Goal: Transaction & Acquisition: Purchase product/service

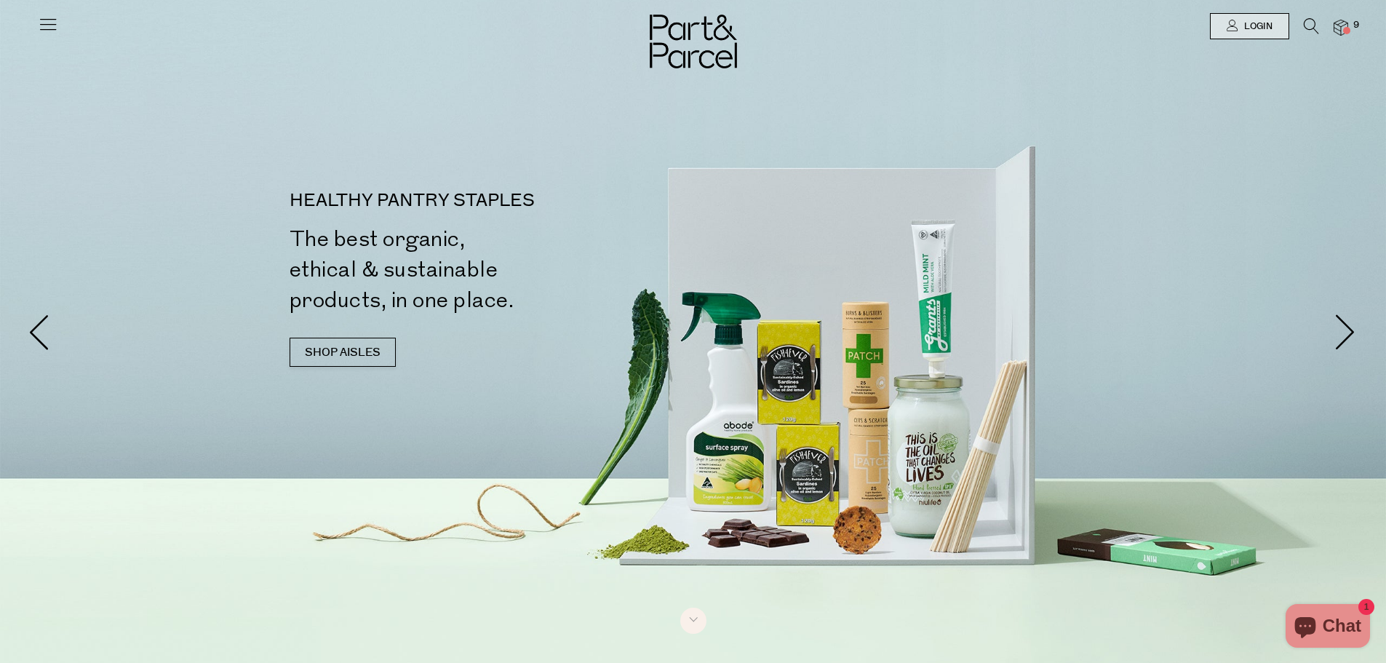
click at [1340, 28] on img at bounding box center [1341, 28] width 15 height 17
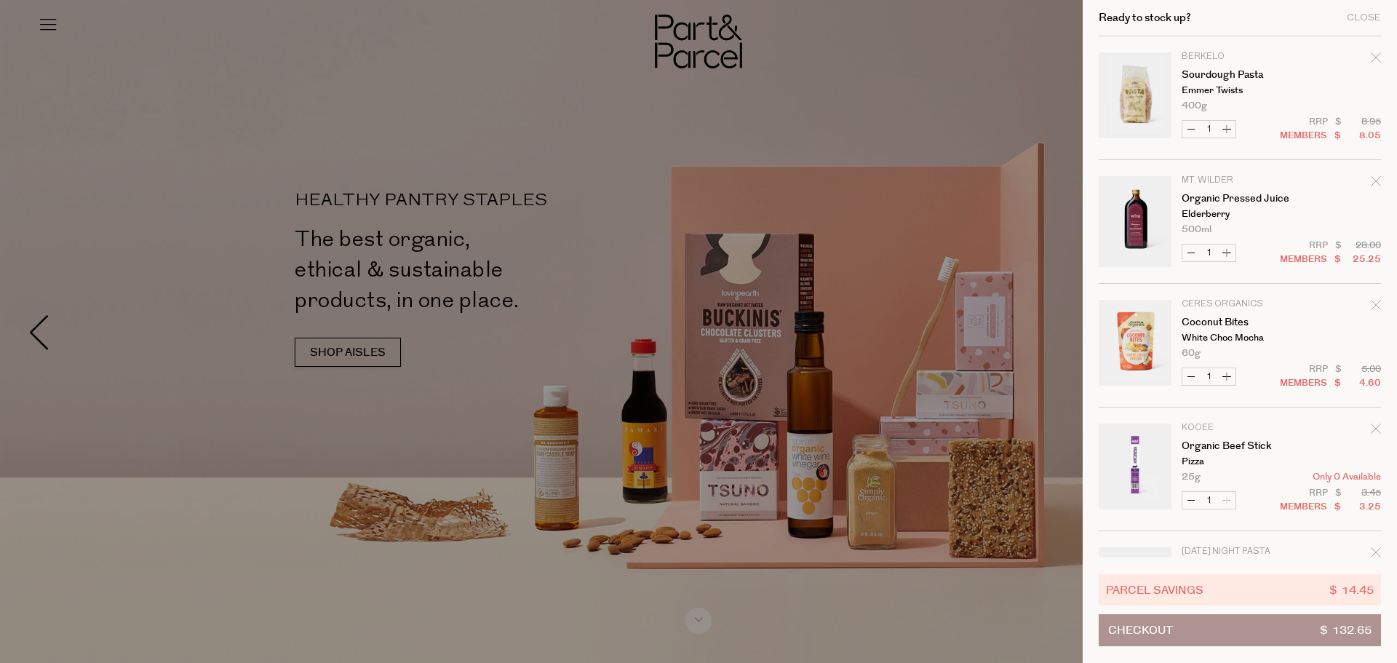
click at [1373, 58] on icon "Remove Sourdough Pasta" at bounding box center [1375, 56] width 9 height 9
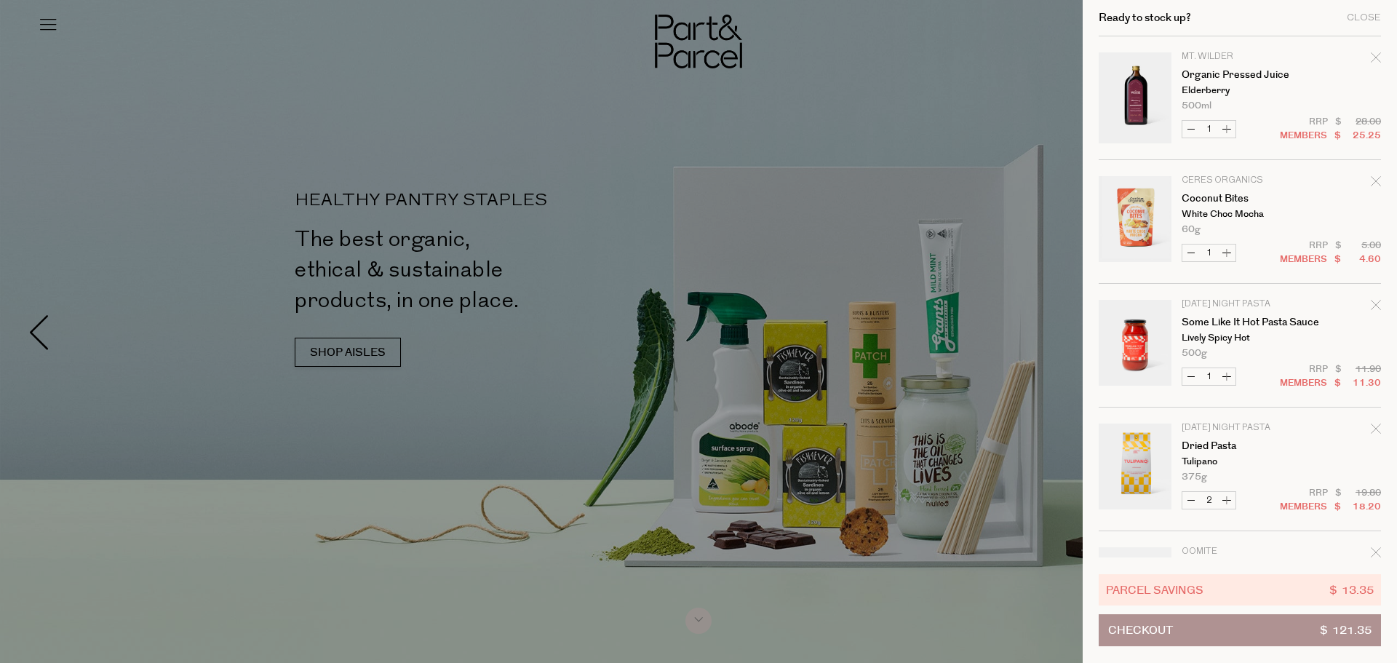
click at [1372, 181] on icon "Remove Coconut Bites" at bounding box center [1376, 181] width 10 height 10
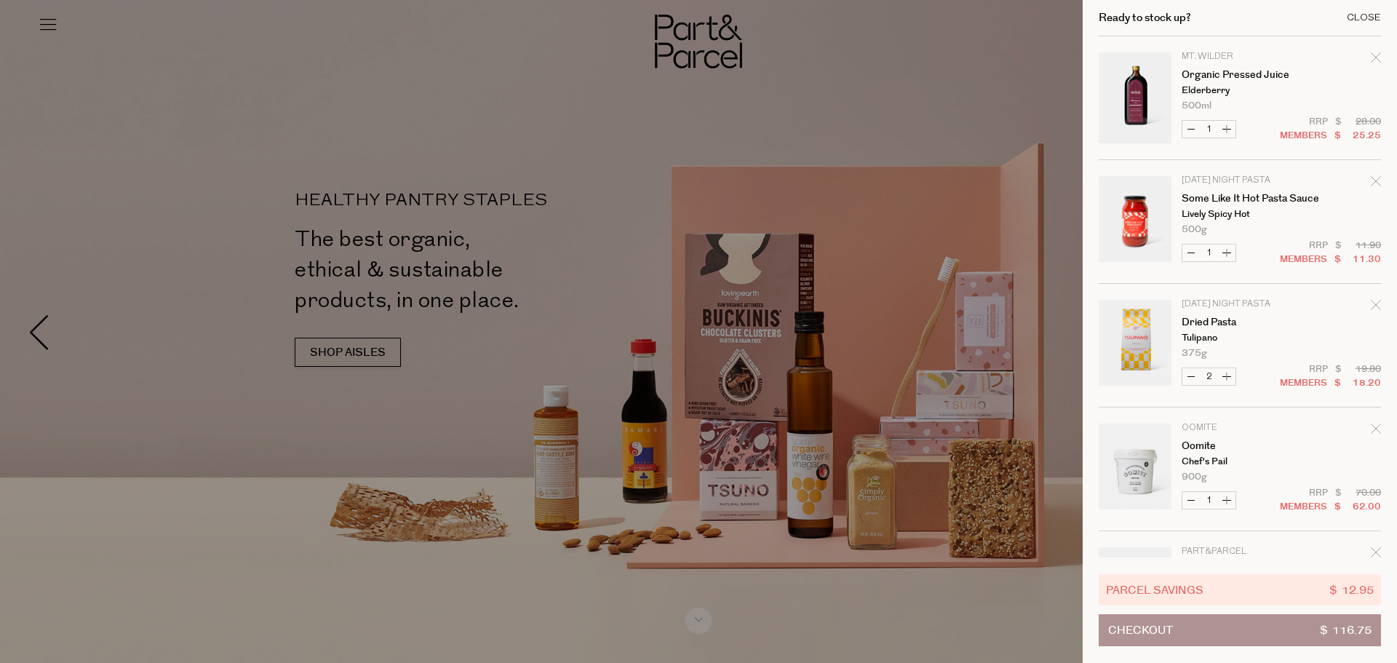
click at [1367, 15] on div "Close" at bounding box center [1364, 17] width 34 height 9
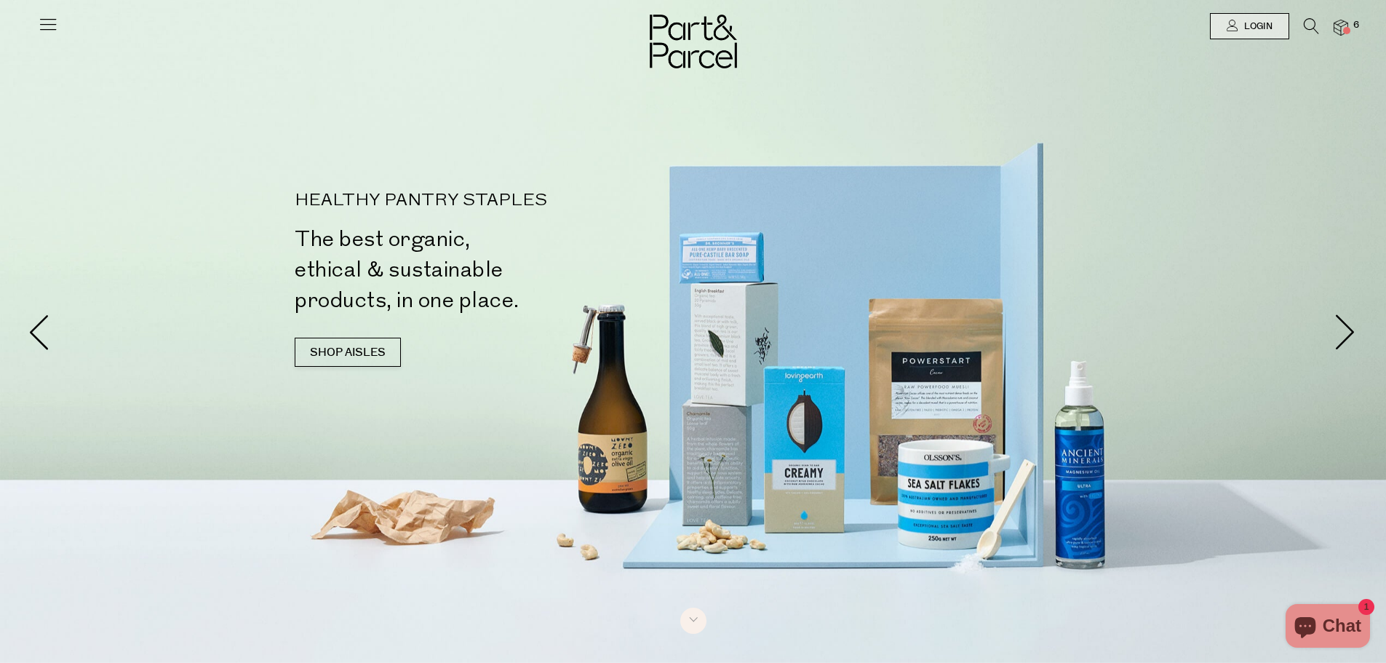
click at [1310, 28] on icon at bounding box center [1311, 26] width 15 height 16
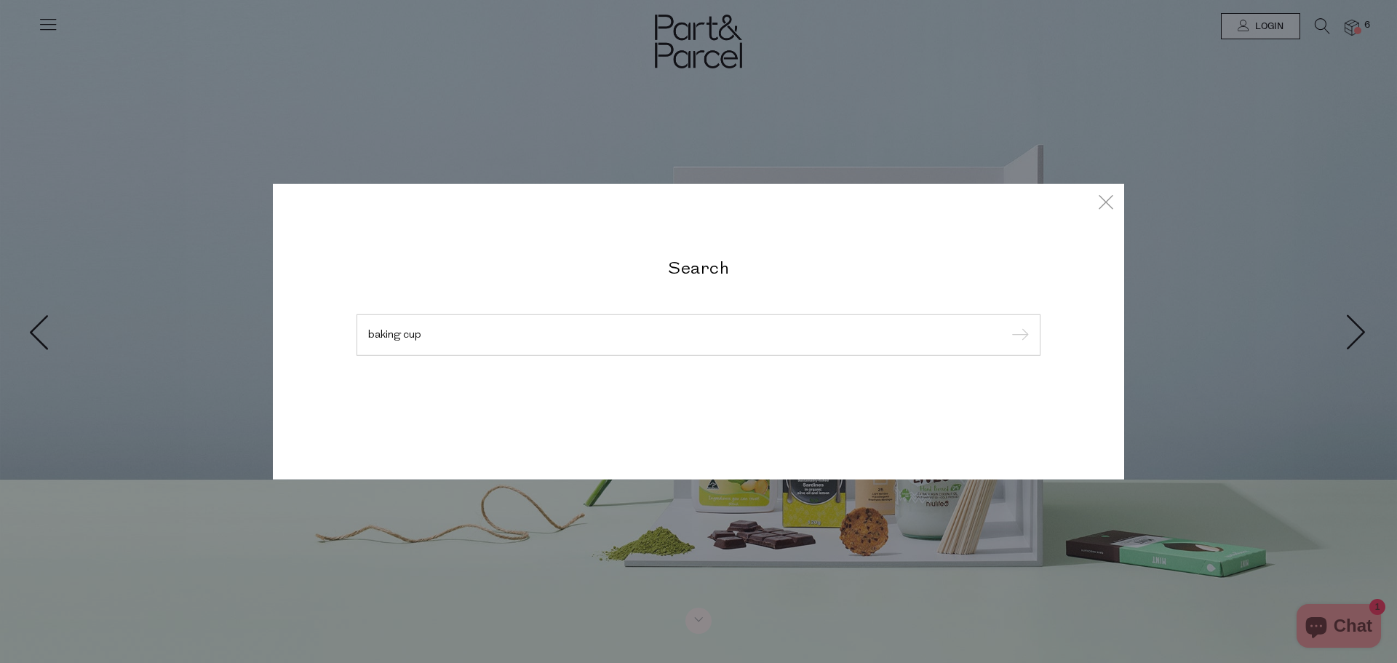
type input "baking cup"
click at [1007, 324] on input "submit" at bounding box center [1018, 335] width 22 height 22
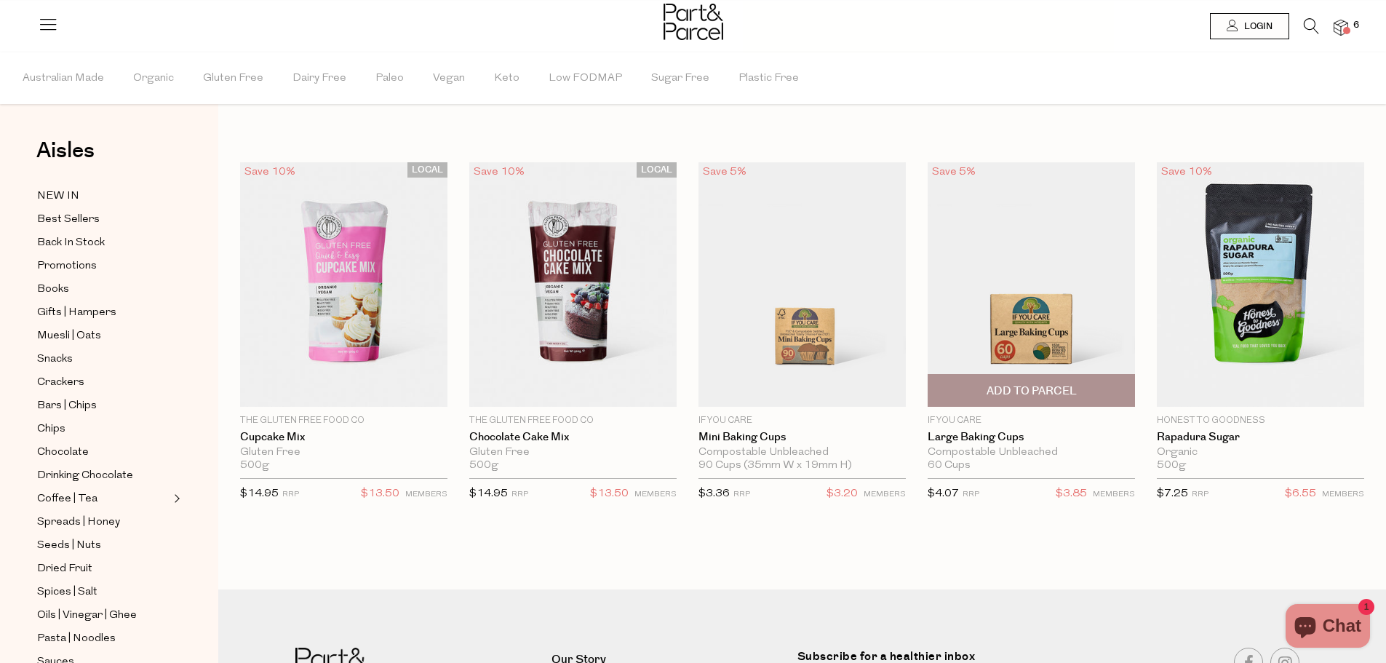
click at [1022, 384] on span "Add To Parcel" at bounding box center [1032, 390] width 90 height 15
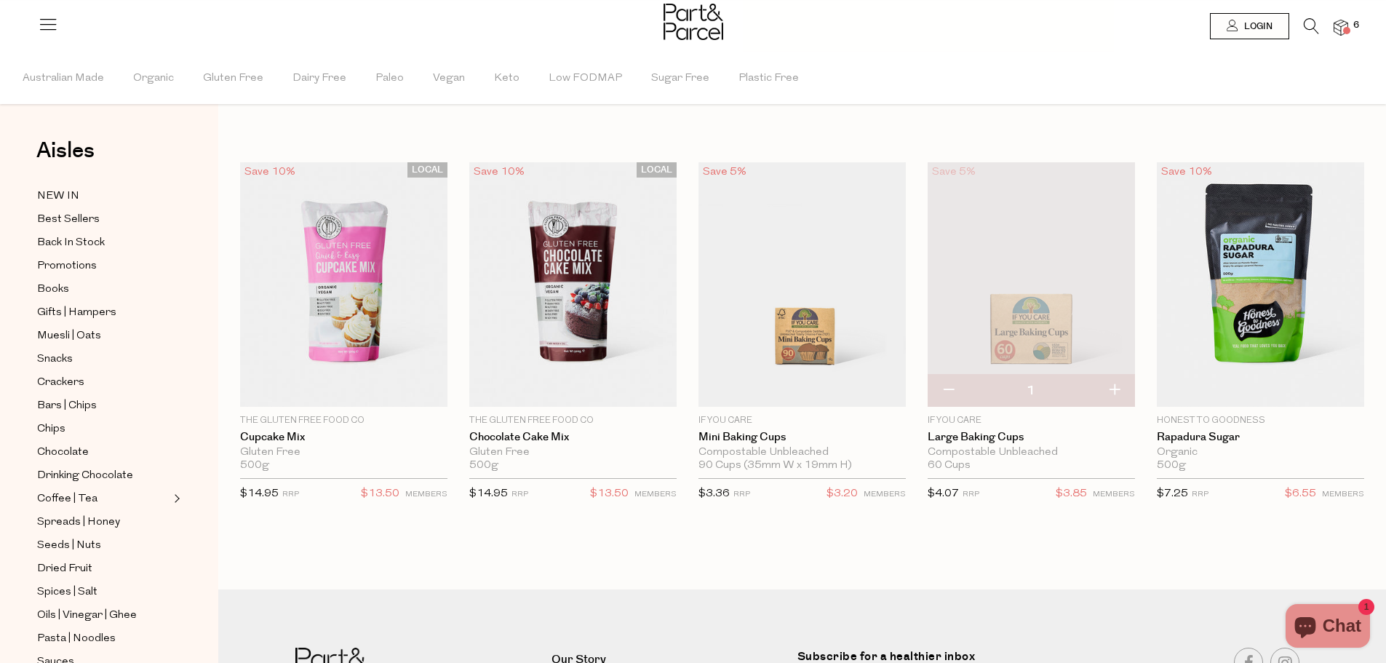
click at [1307, 24] on icon at bounding box center [1311, 26] width 15 height 16
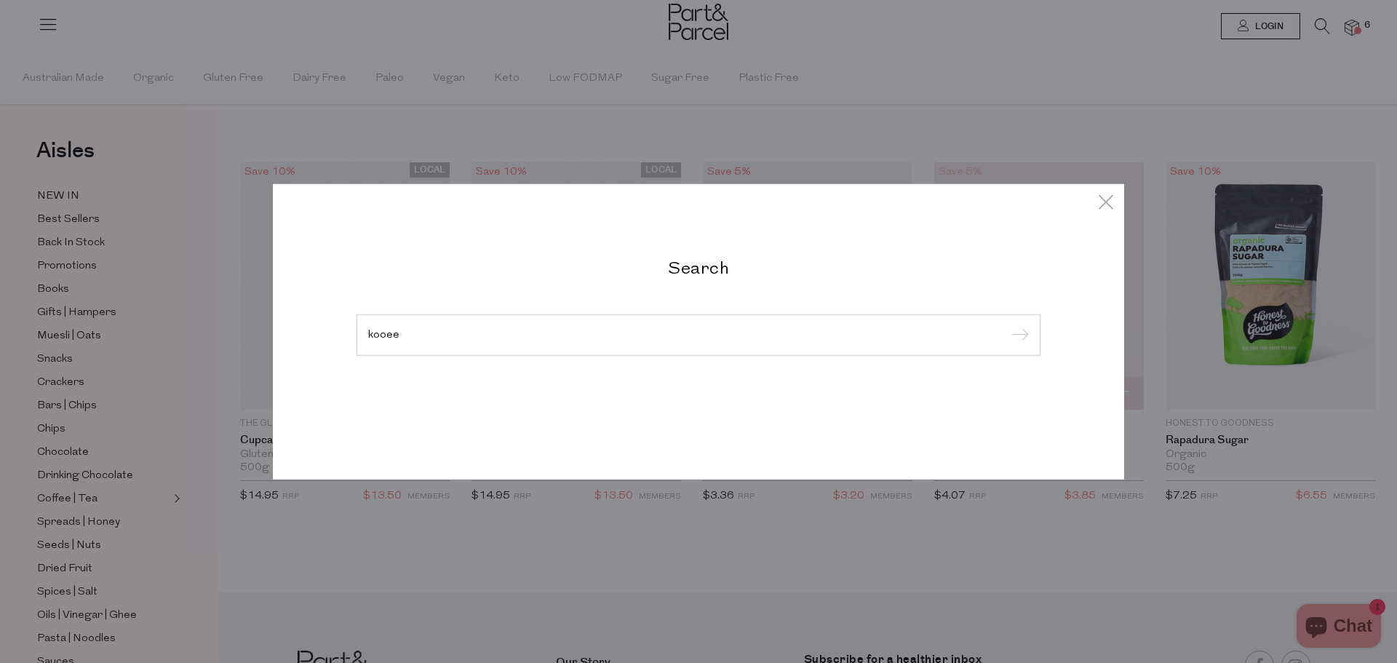
type input "kooee"
click at [1007, 324] on input "submit" at bounding box center [1018, 335] width 22 height 22
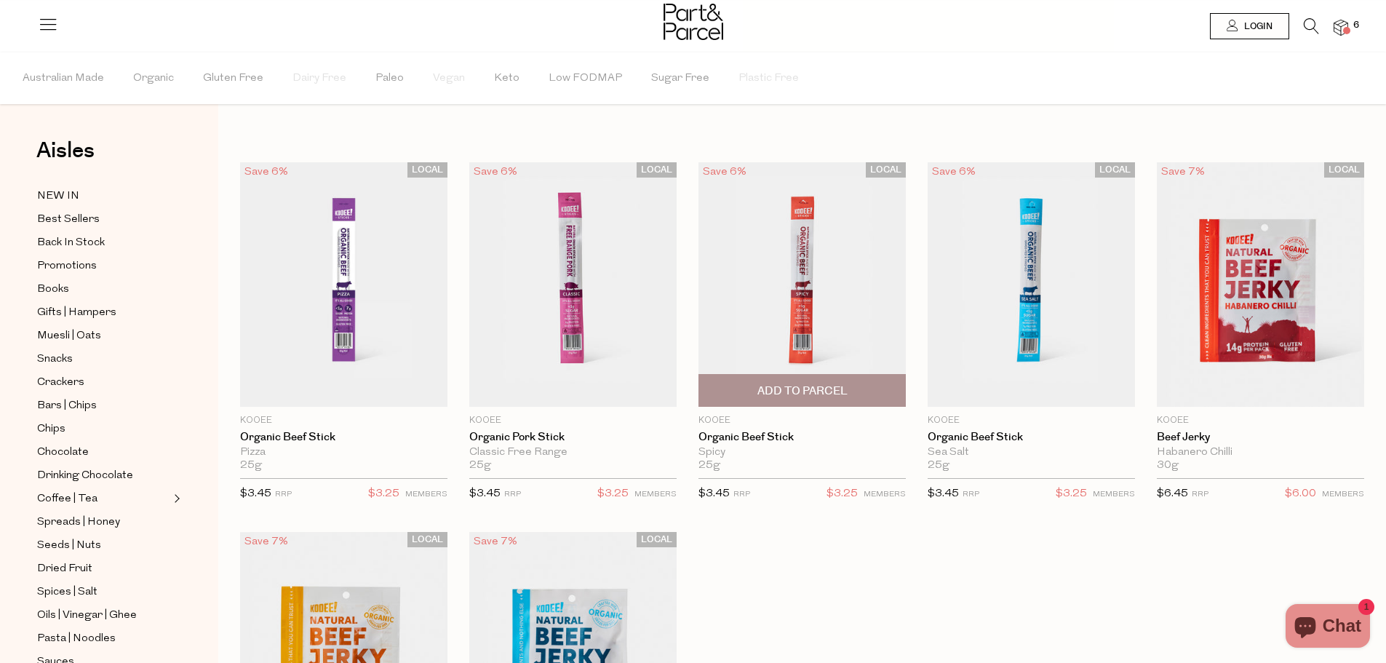
click at [808, 397] on span "Add To Parcel" at bounding box center [802, 390] width 90 height 15
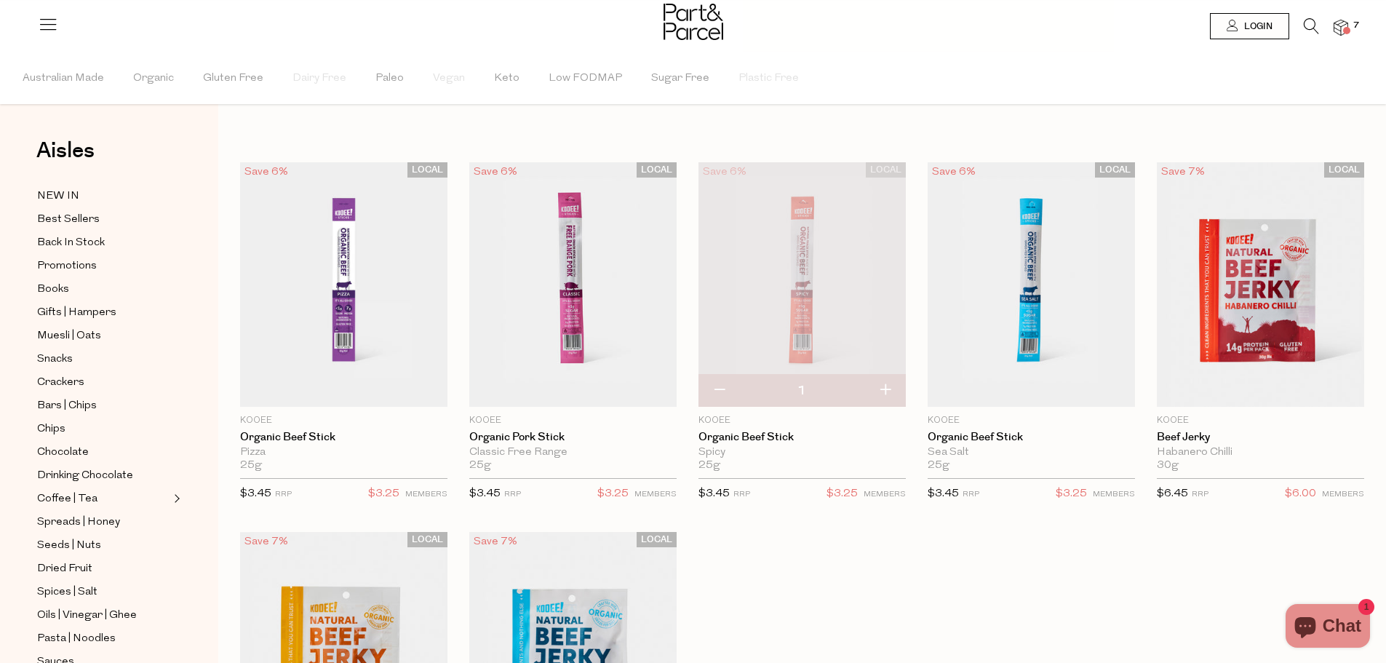
click at [885, 391] on button "button" at bounding box center [884, 391] width 41 height 32
type input "2"
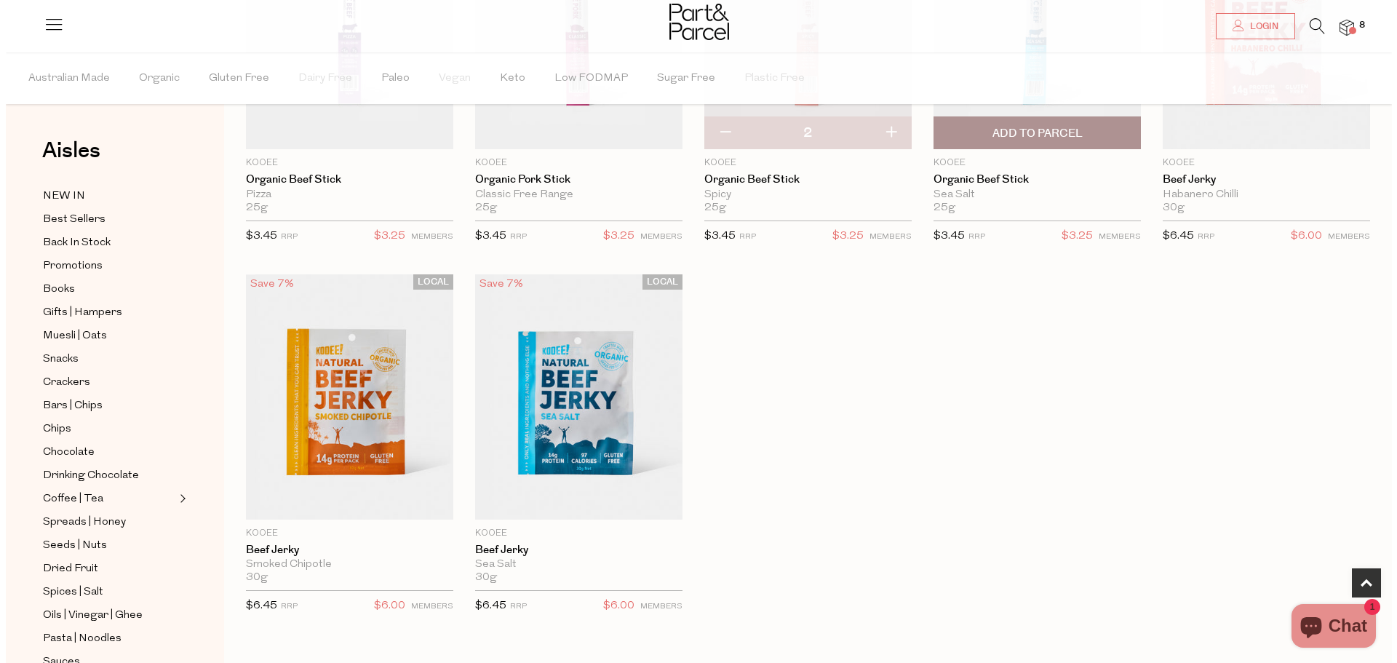
scroll to position [291, 0]
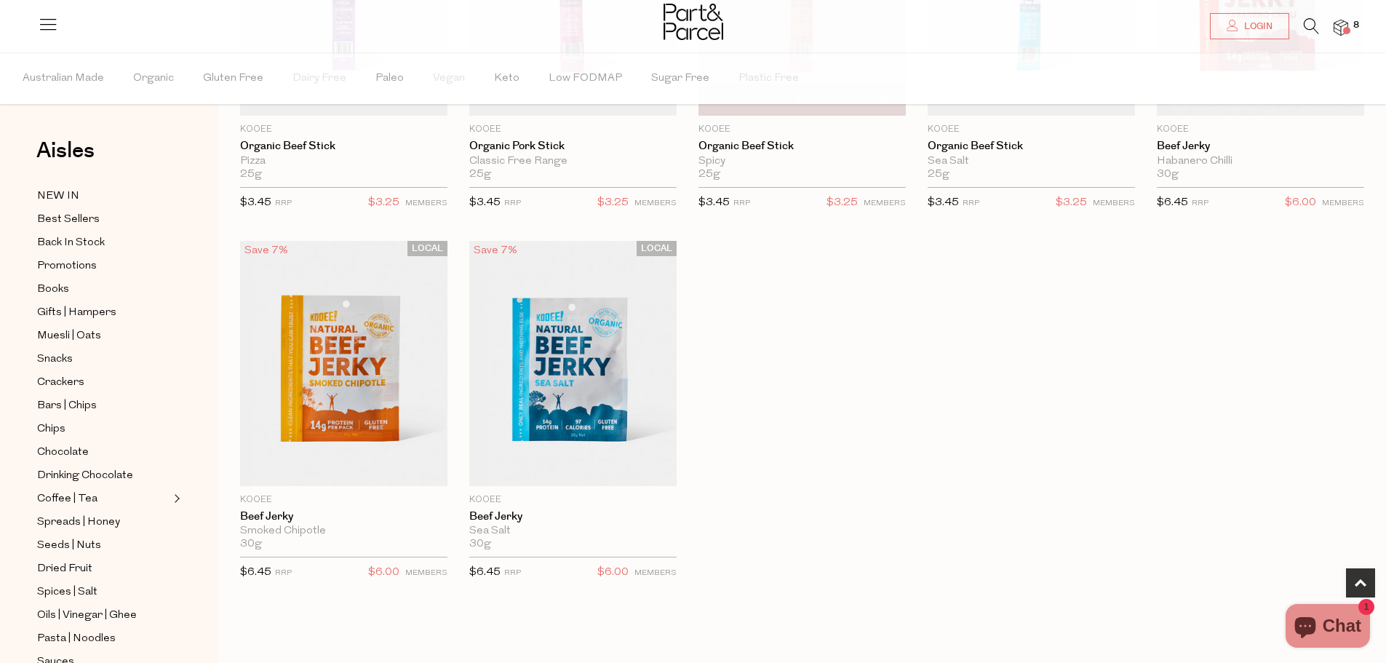
click at [1348, 8] on div at bounding box center [693, 23] width 1386 height 47
click at [1339, 26] on img at bounding box center [1341, 28] width 15 height 17
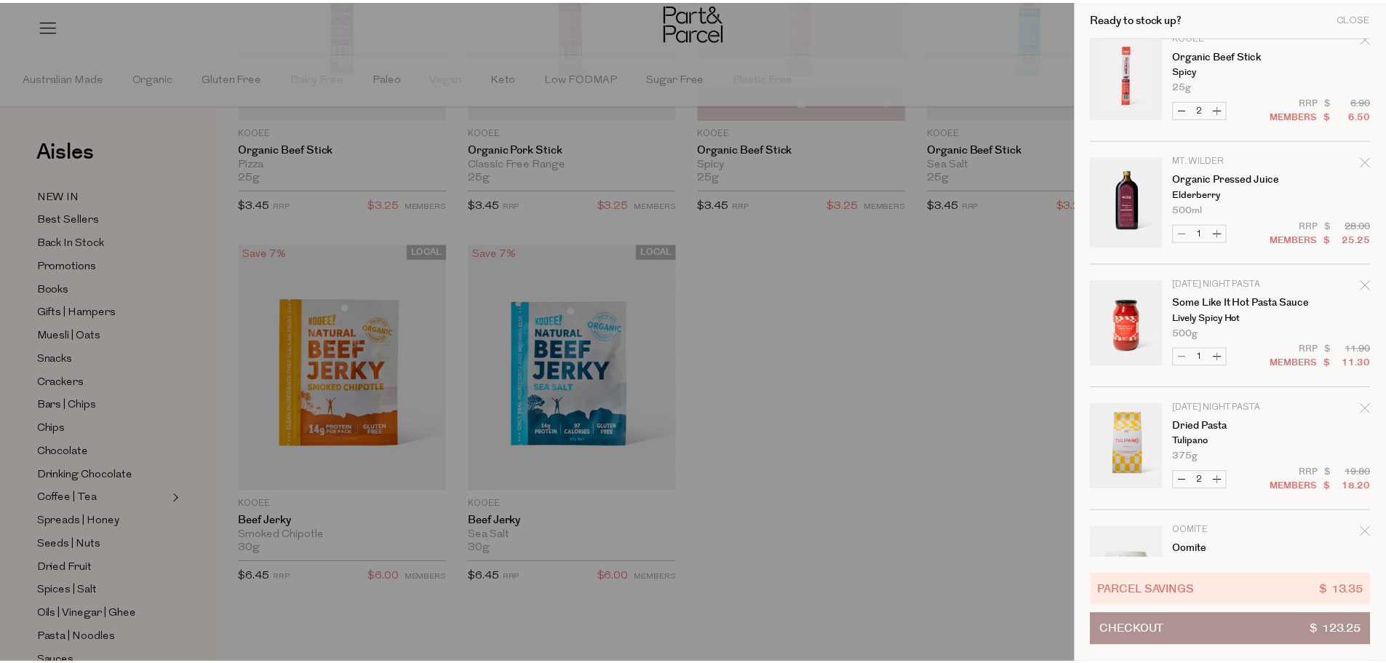
scroll to position [0, 0]
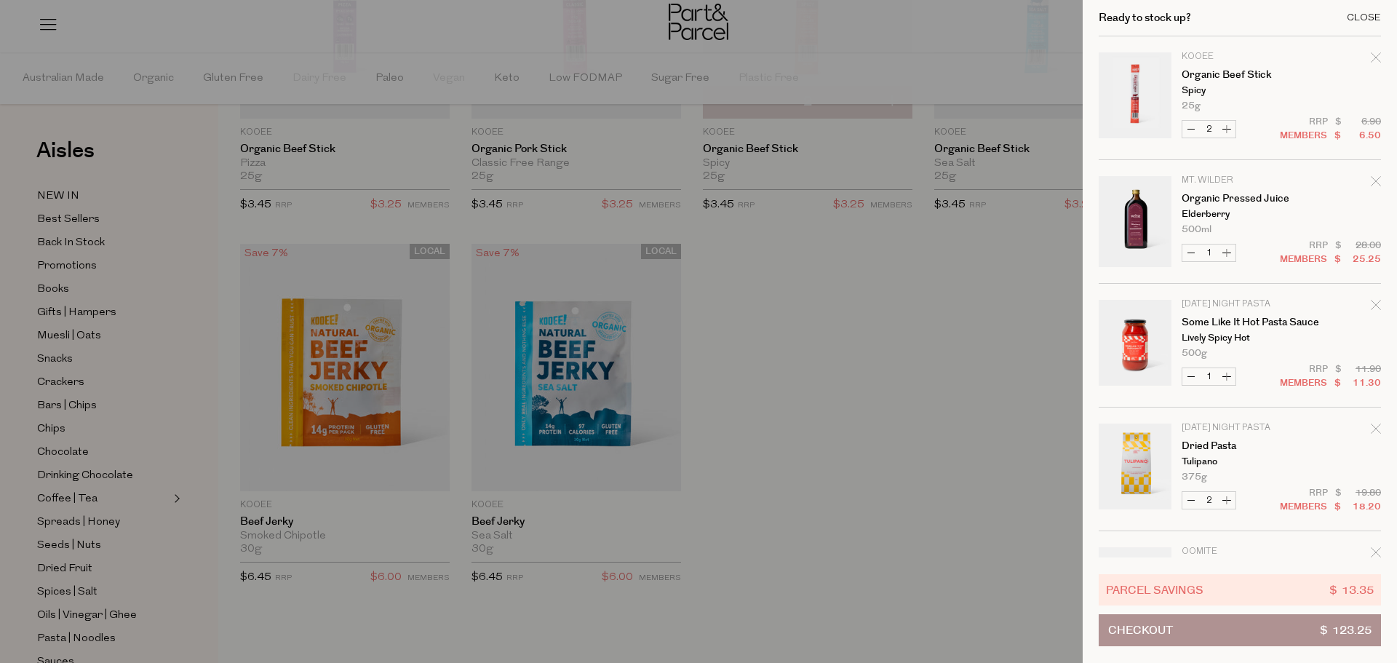
click at [1359, 19] on div "Close" at bounding box center [1364, 17] width 34 height 9
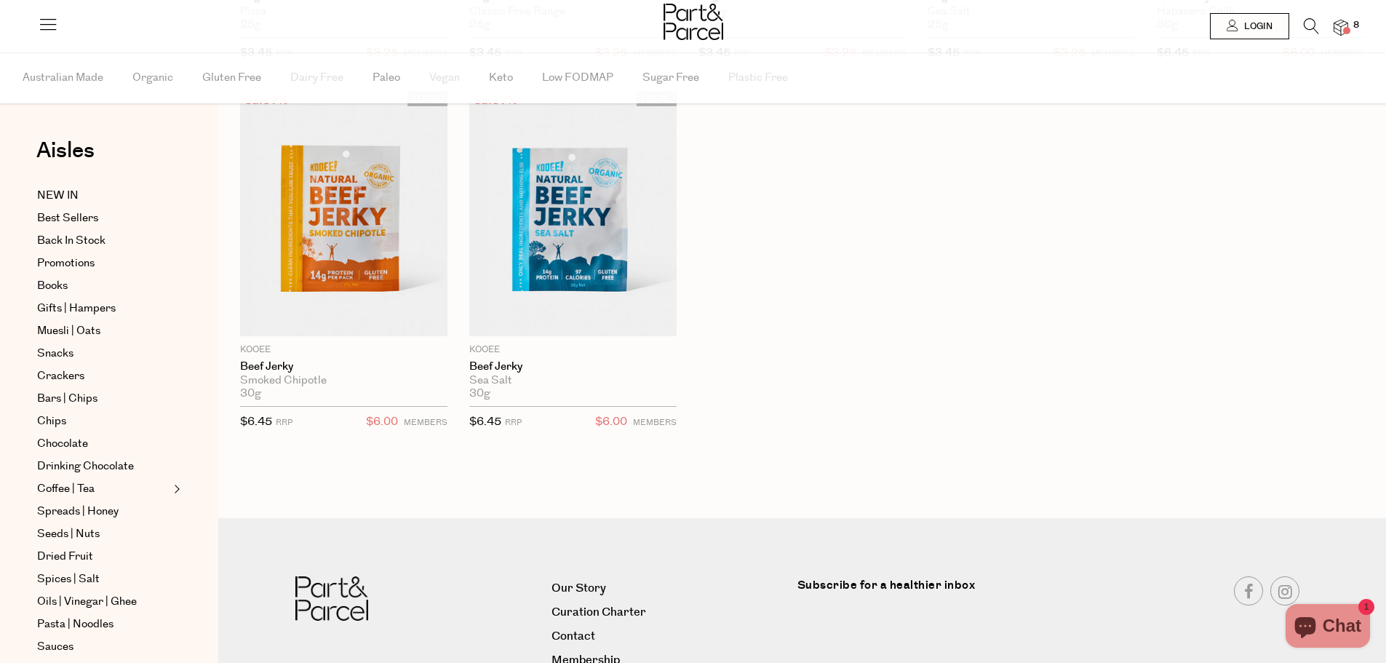
type input "2"
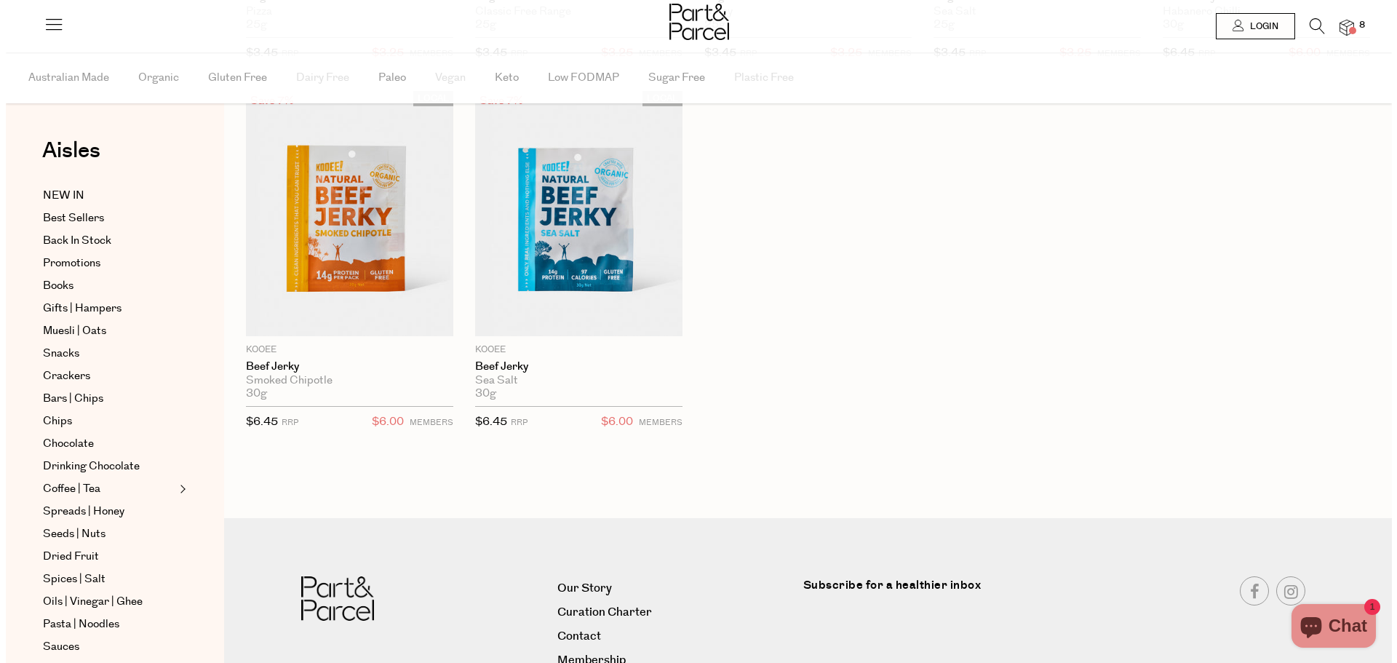
scroll to position [291, 0]
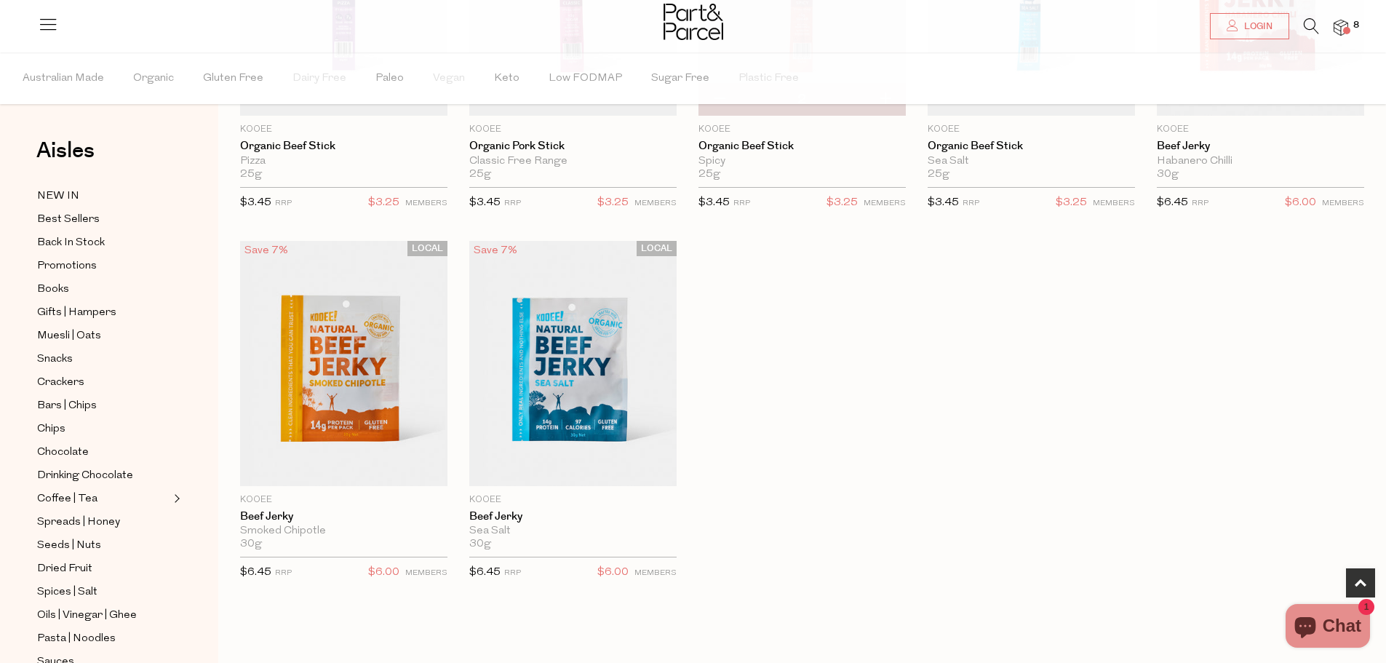
click at [1311, 32] on icon at bounding box center [1311, 26] width 15 height 16
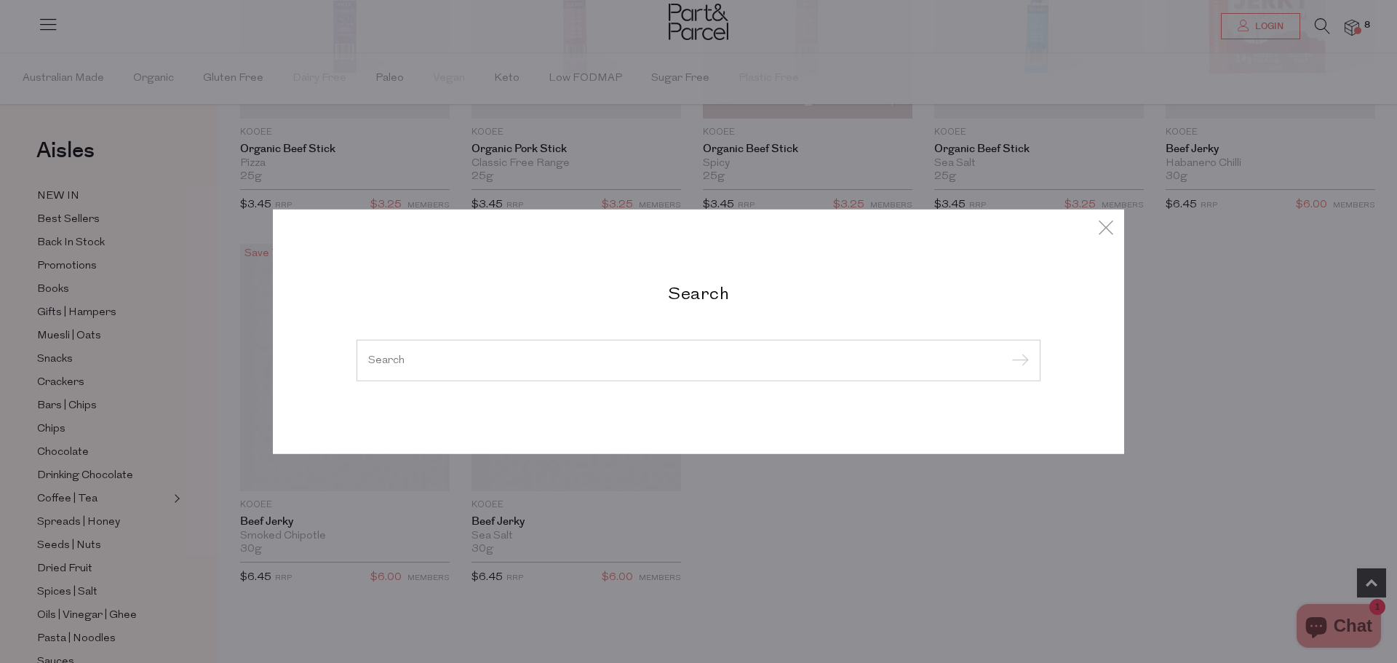
click at [567, 365] on input "search" at bounding box center [698, 359] width 661 height 11
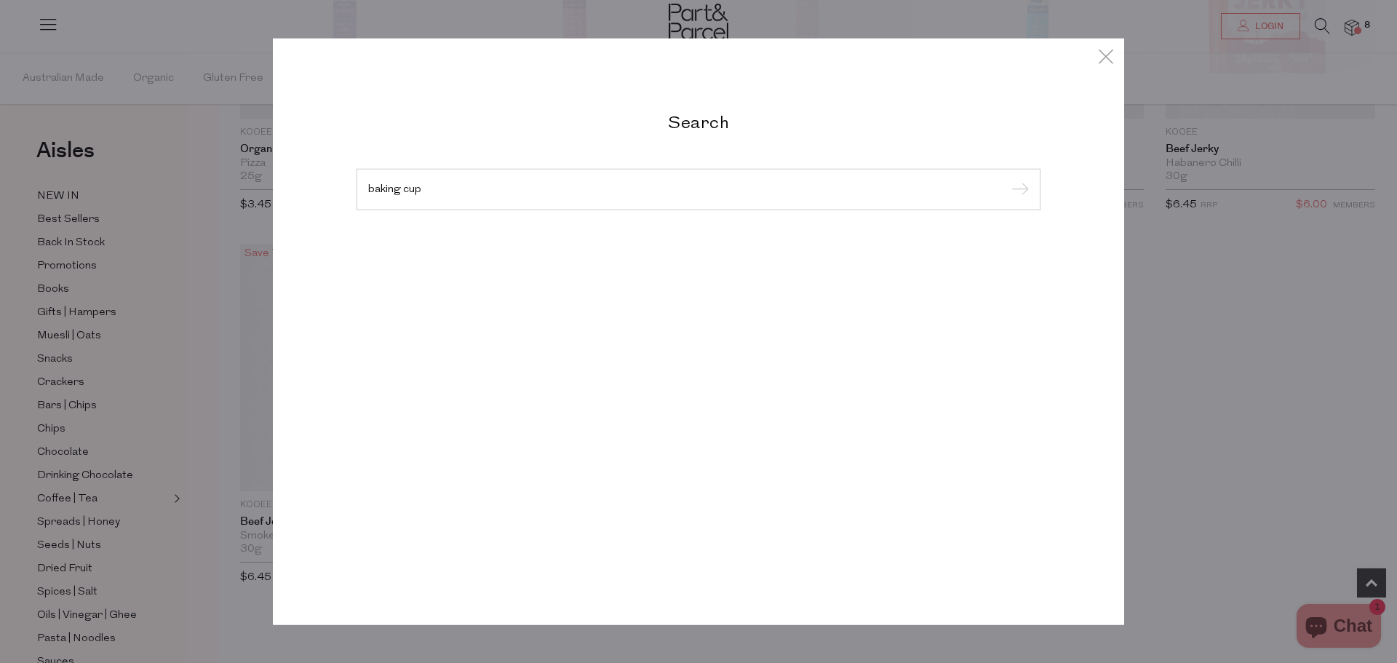
type input "baking cup"
click at [1007, 179] on input "submit" at bounding box center [1018, 190] width 22 height 22
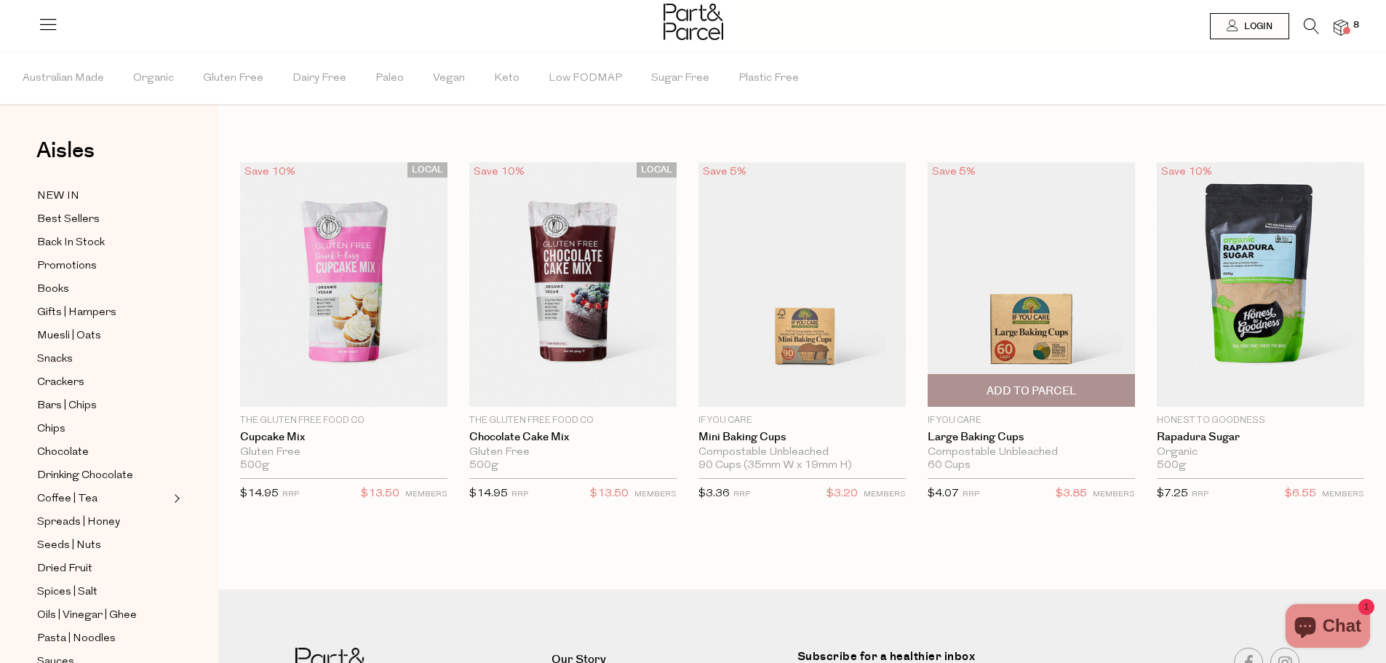
click at [1046, 389] on span "Add To Parcel" at bounding box center [1032, 390] width 90 height 15
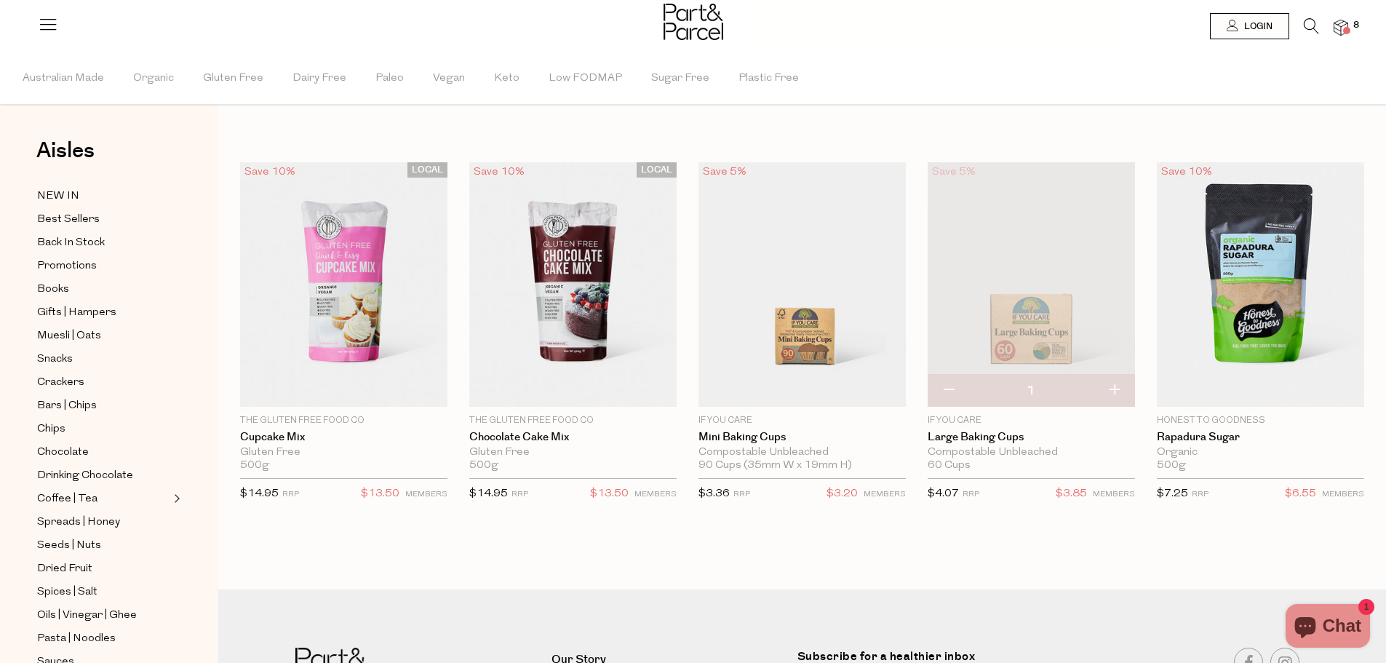
click at [1342, 33] on img at bounding box center [1341, 28] width 15 height 17
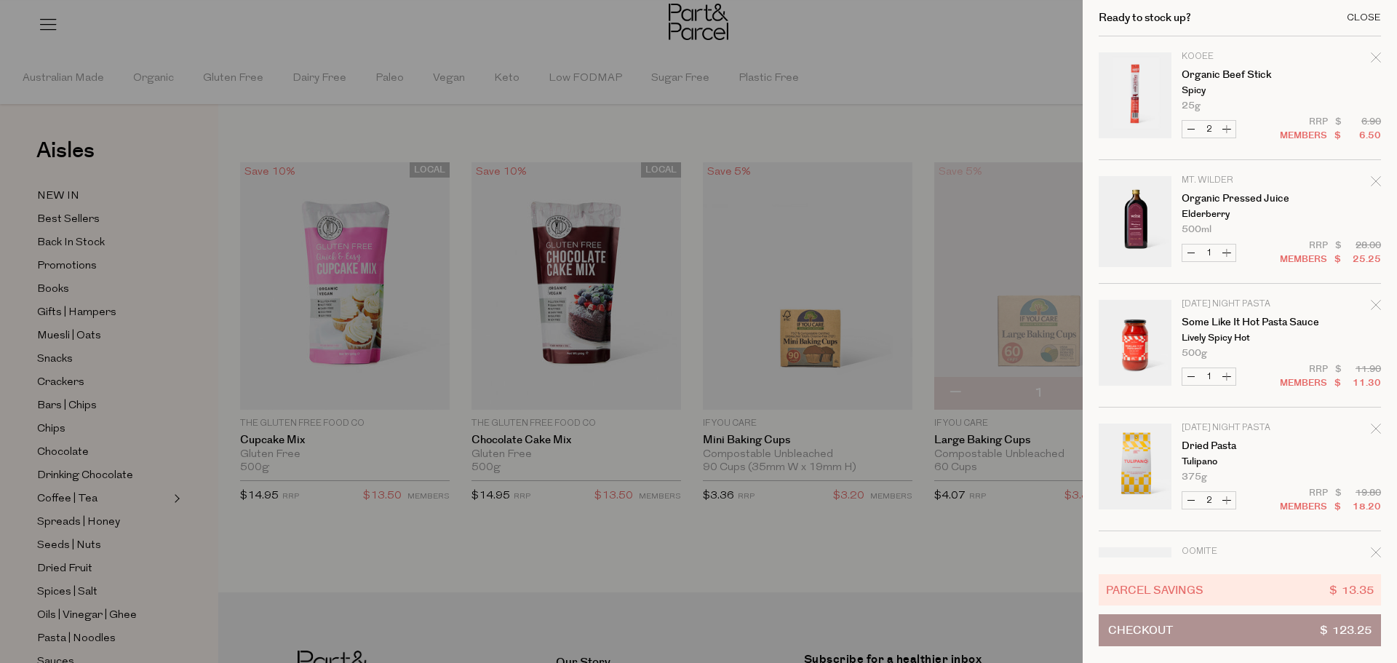
click at [1354, 16] on div "Close" at bounding box center [1364, 17] width 34 height 9
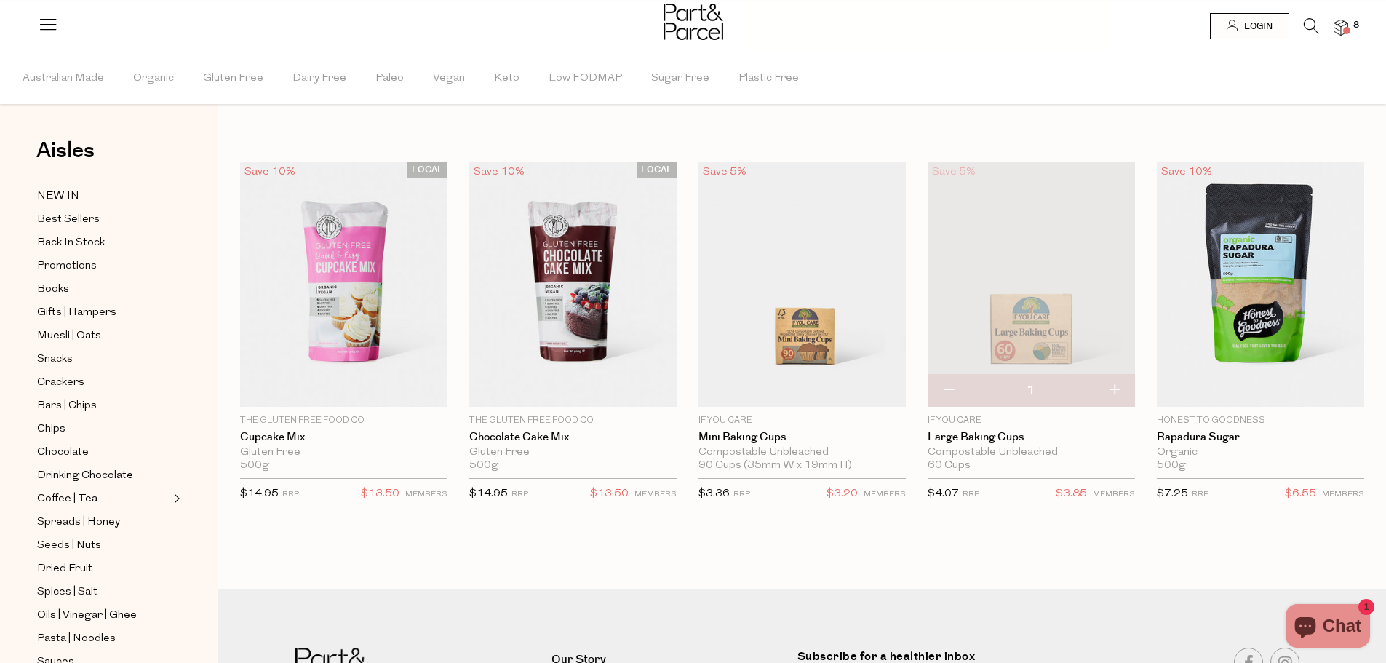
click at [1034, 227] on img at bounding box center [1031, 284] width 207 height 244
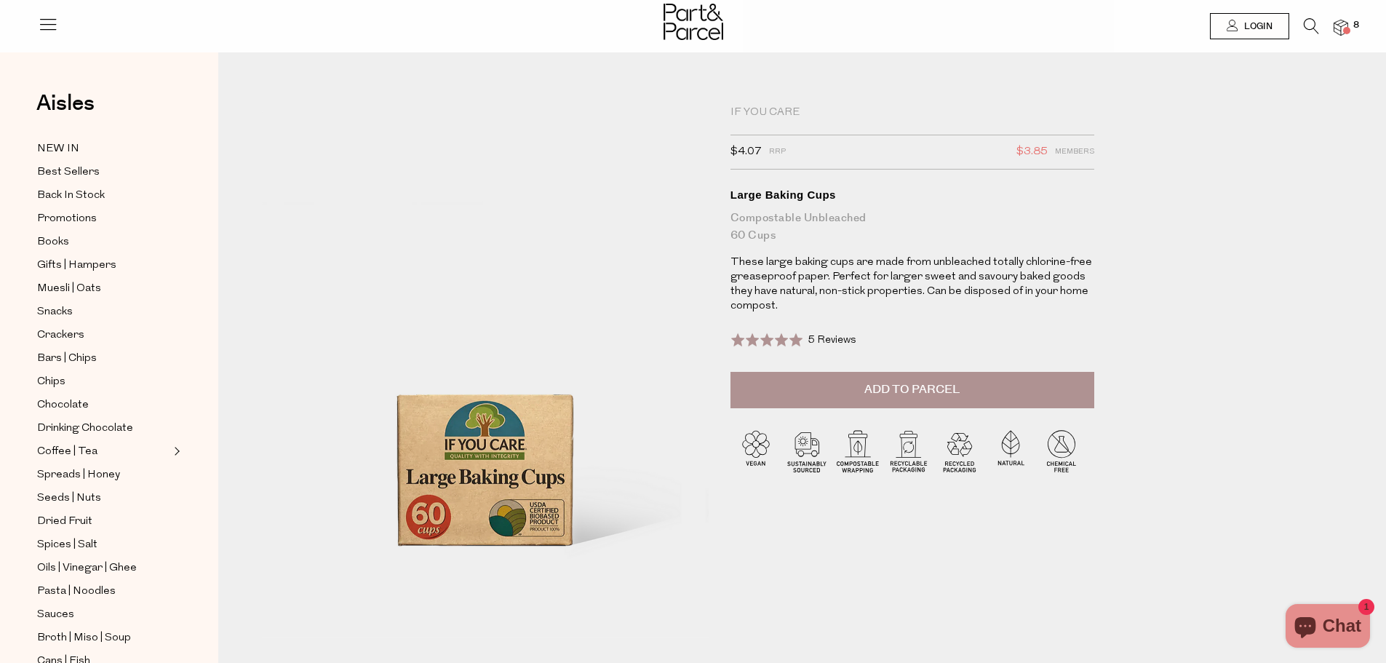
click at [1004, 391] on button "Add to Parcel" at bounding box center [912, 390] width 364 height 36
click at [893, 387] on span "Add to Parcel" at bounding box center [911, 389] width 95 height 17
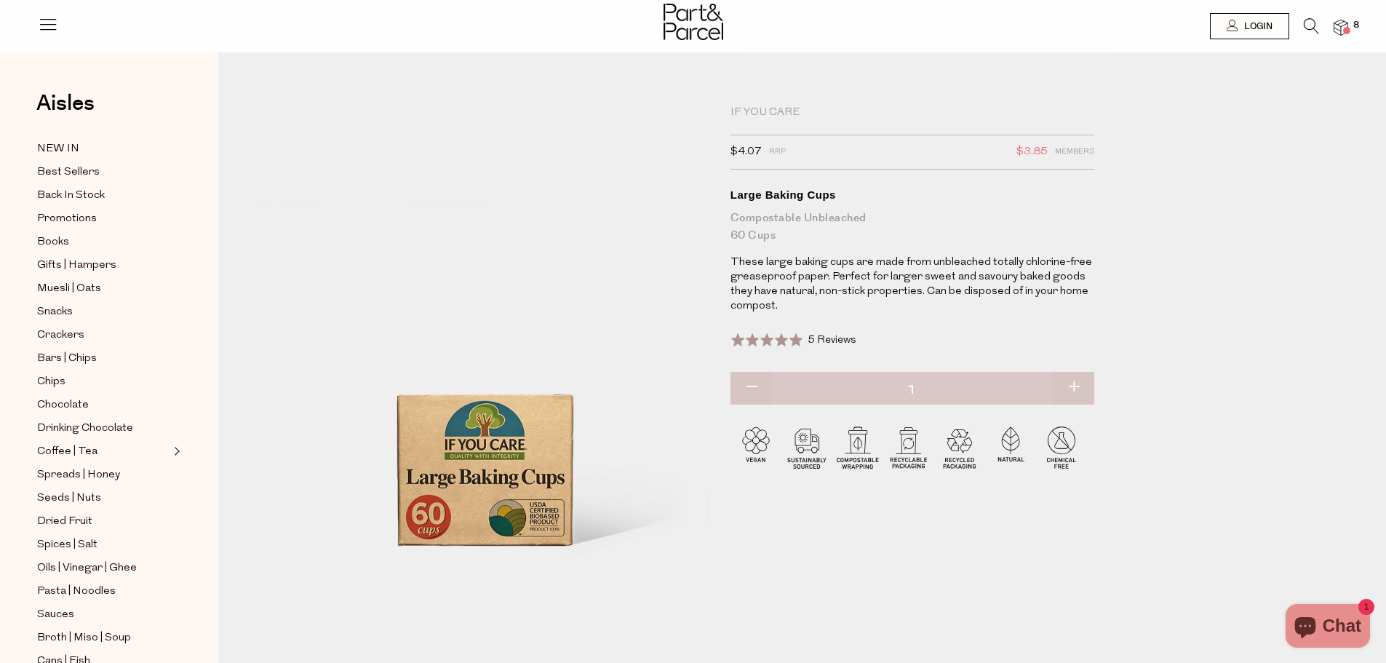
click at [1347, 23] on img at bounding box center [1341, 28] width 15 height 17
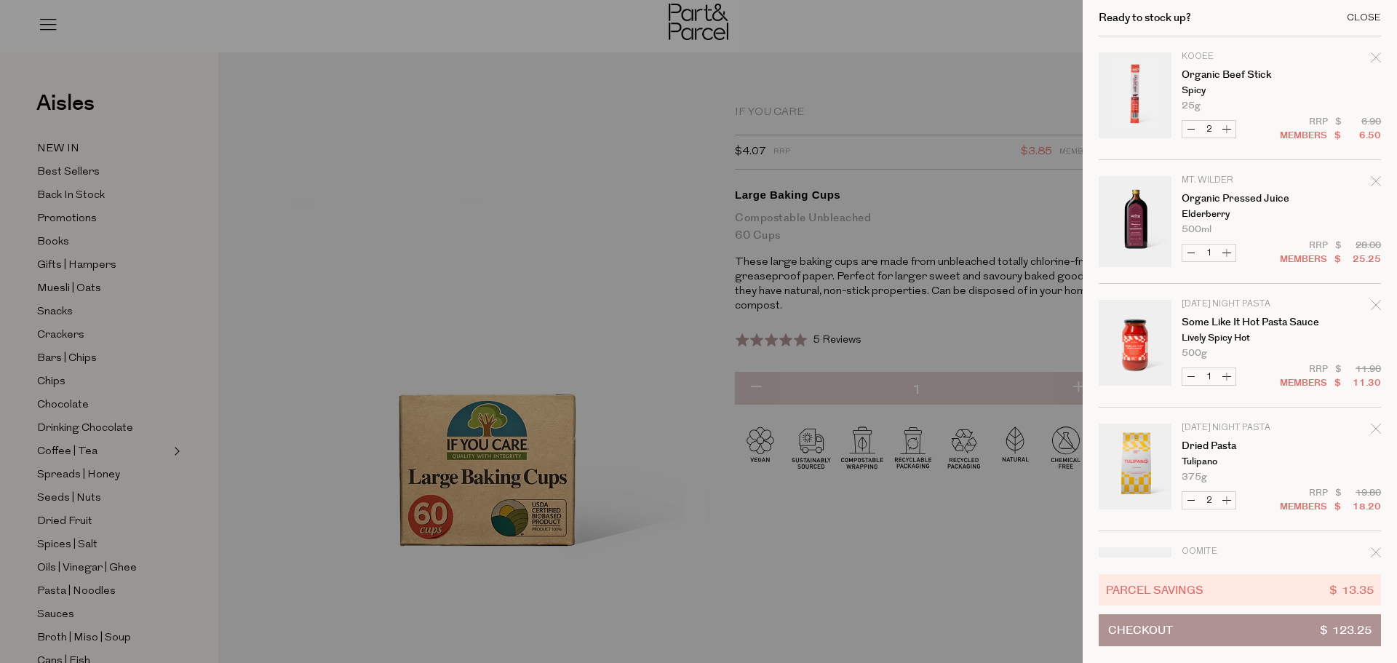
click at [1367, 17] on div "Close" at bounding box center [1364, 17] width 34 height 9
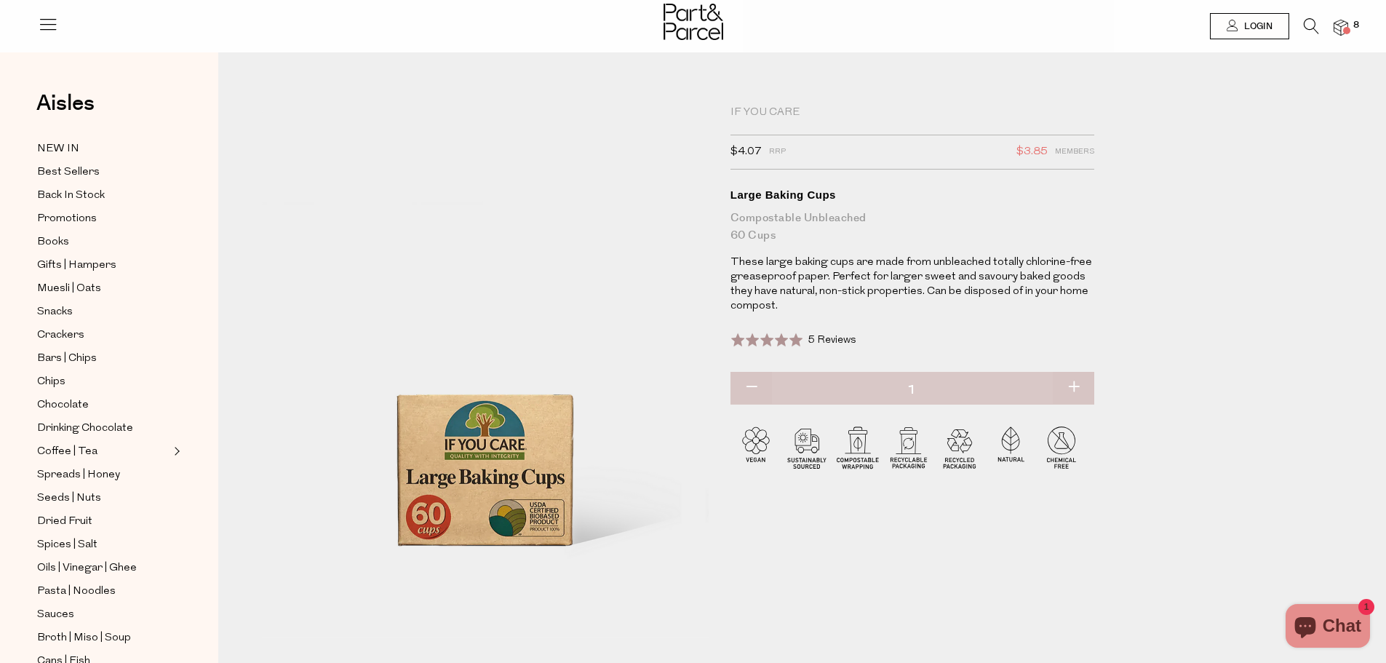
click at [1344, 26] on img at bounding box center [1341, 28] width 15 height 17
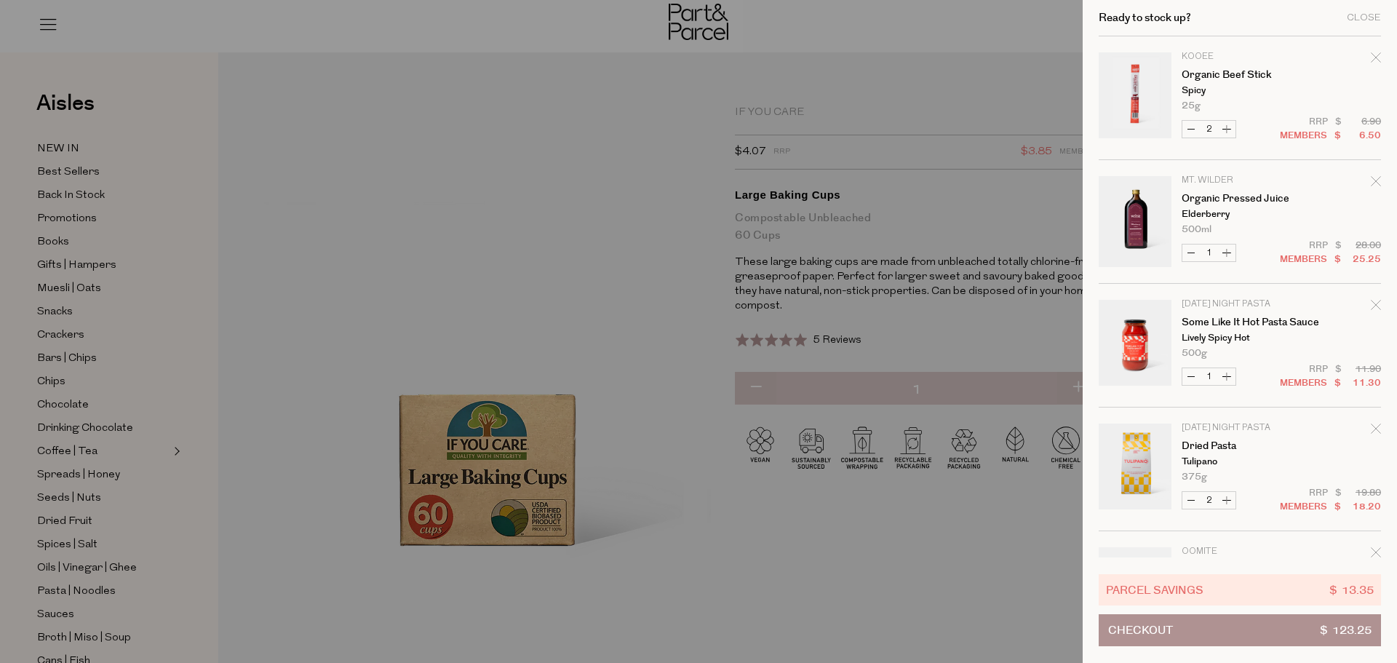
scroll to position [73, 0]
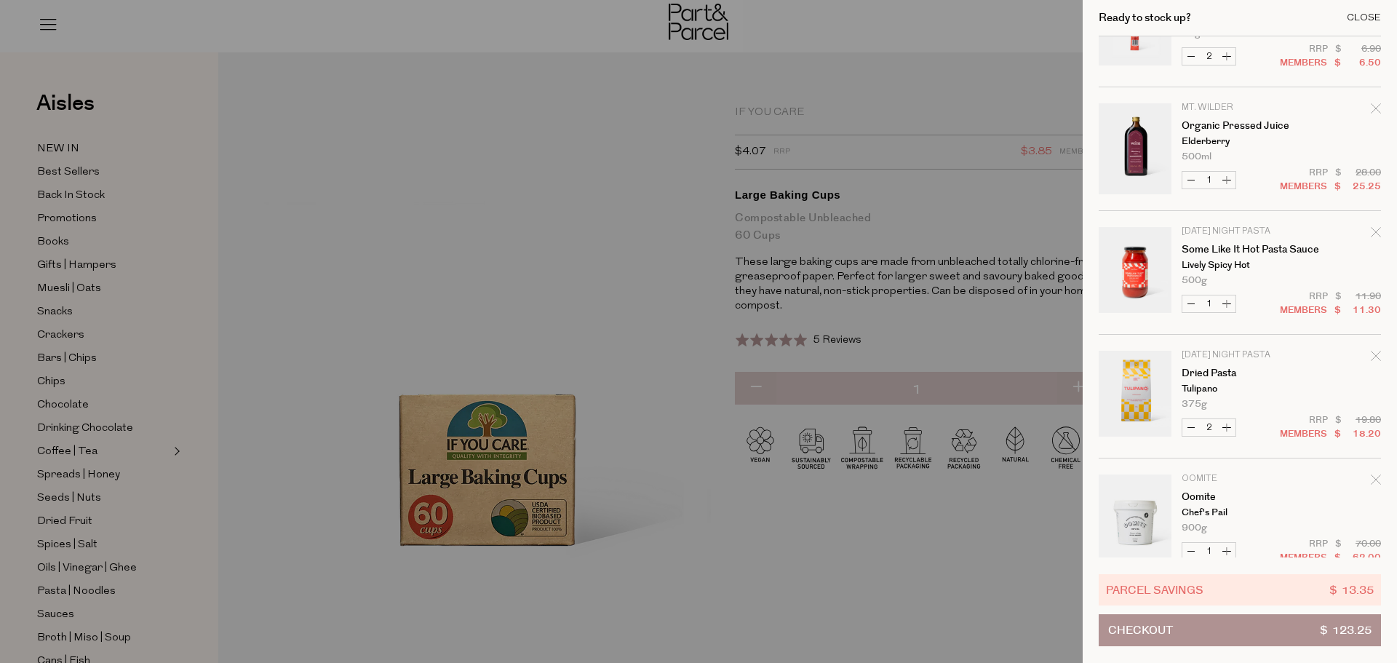
click at [1371, 20] on div "Close" at bounding box center [1364, 17] width 34 height 9
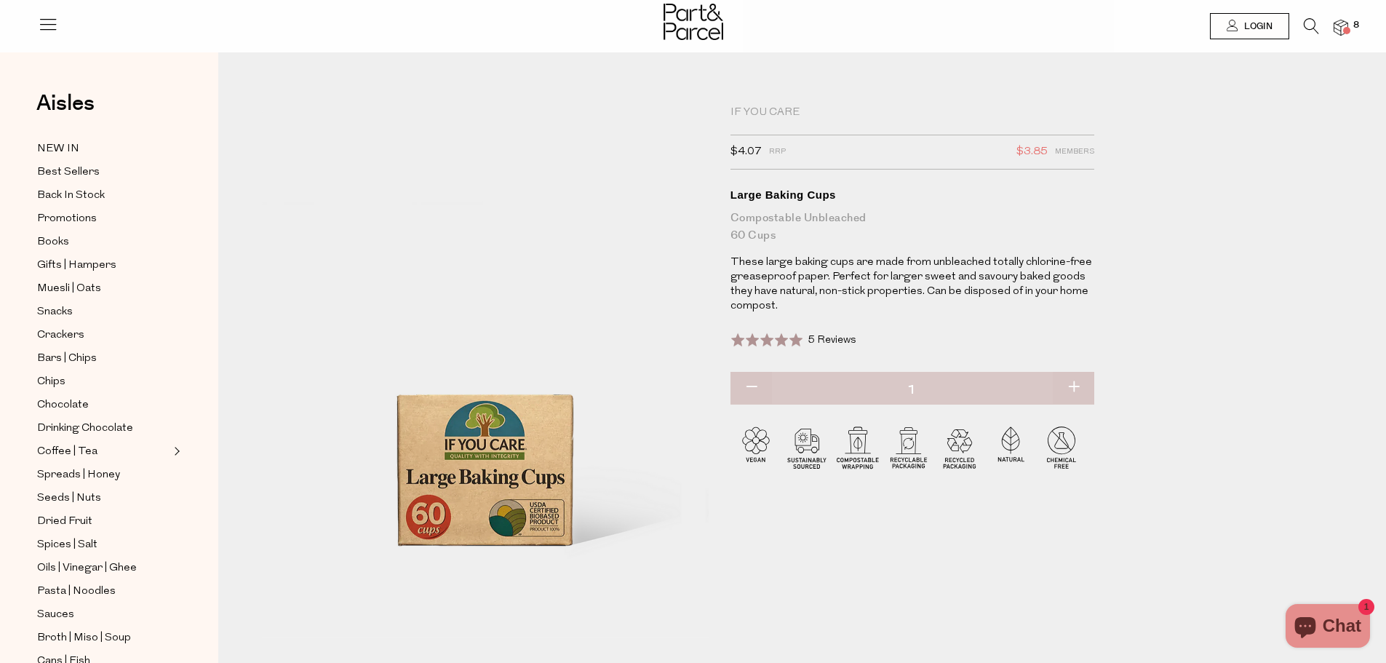
click at [1305, 21] on icon at bounding box center [1311, 26] width 15 height 16
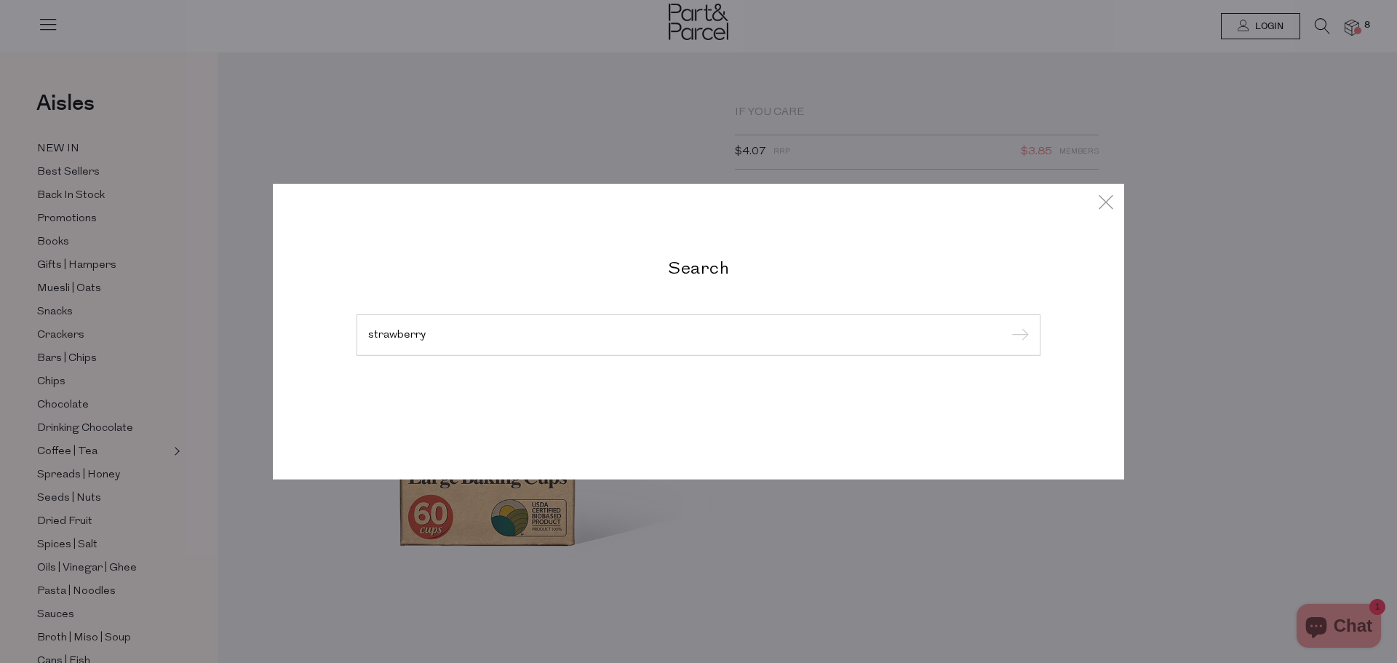
type input "strawberry"
click at [1007, 324] on input "submit" at bounding box center [1018, 335] width 22 height 22
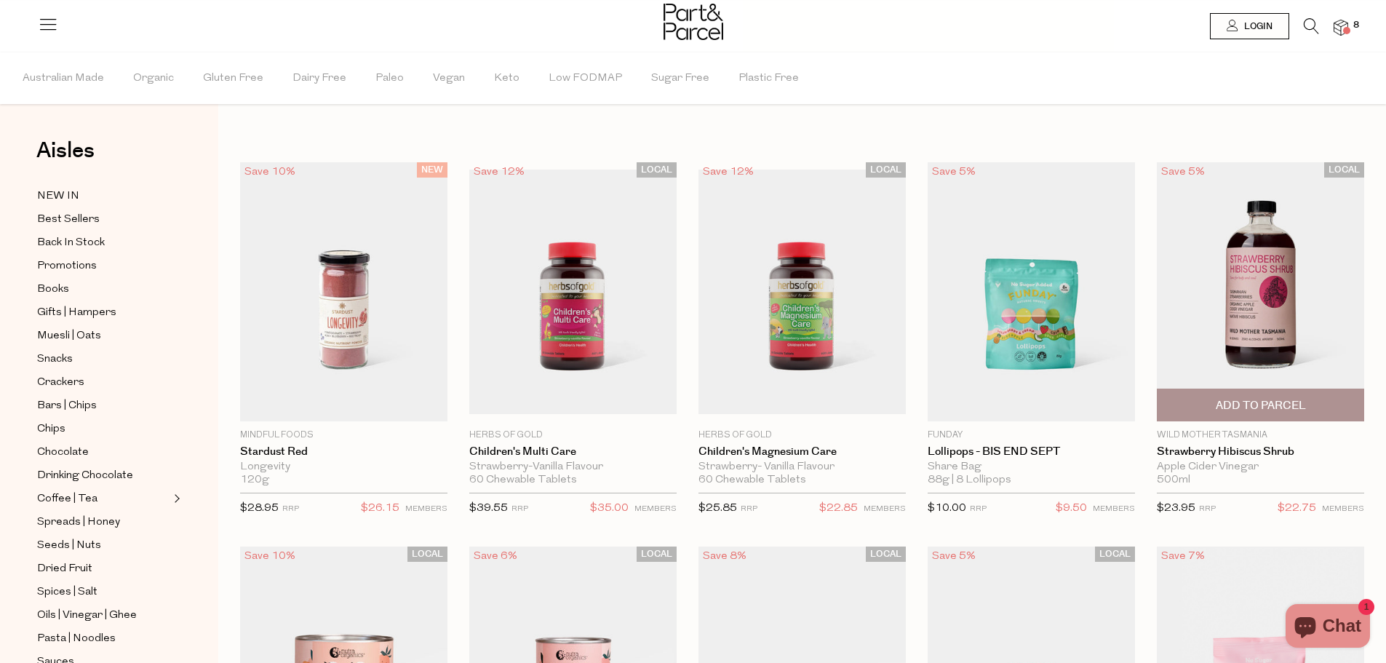
click at [1286, 284] on img at bounding box center [1260, 291] width 207 height 259
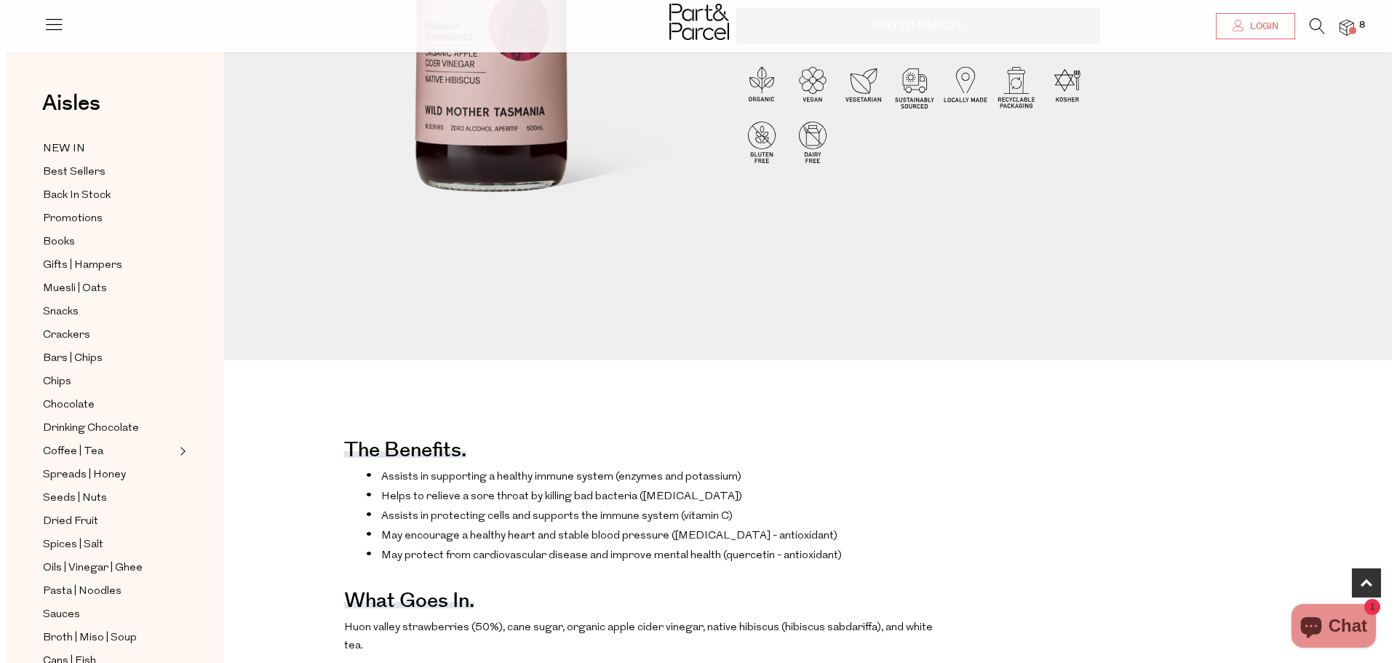
scroll to position [73, 0]
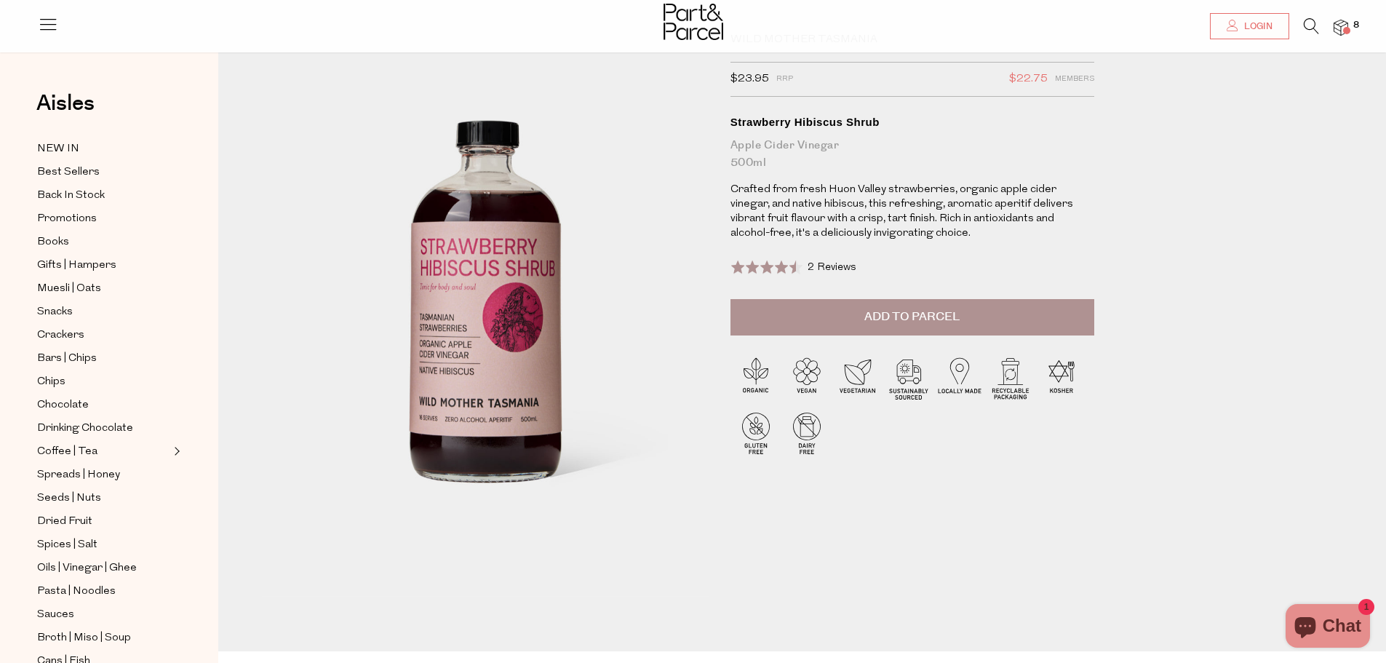
click at [1340, 25] on img at bounding box center [1341, 28] width 15 height 17
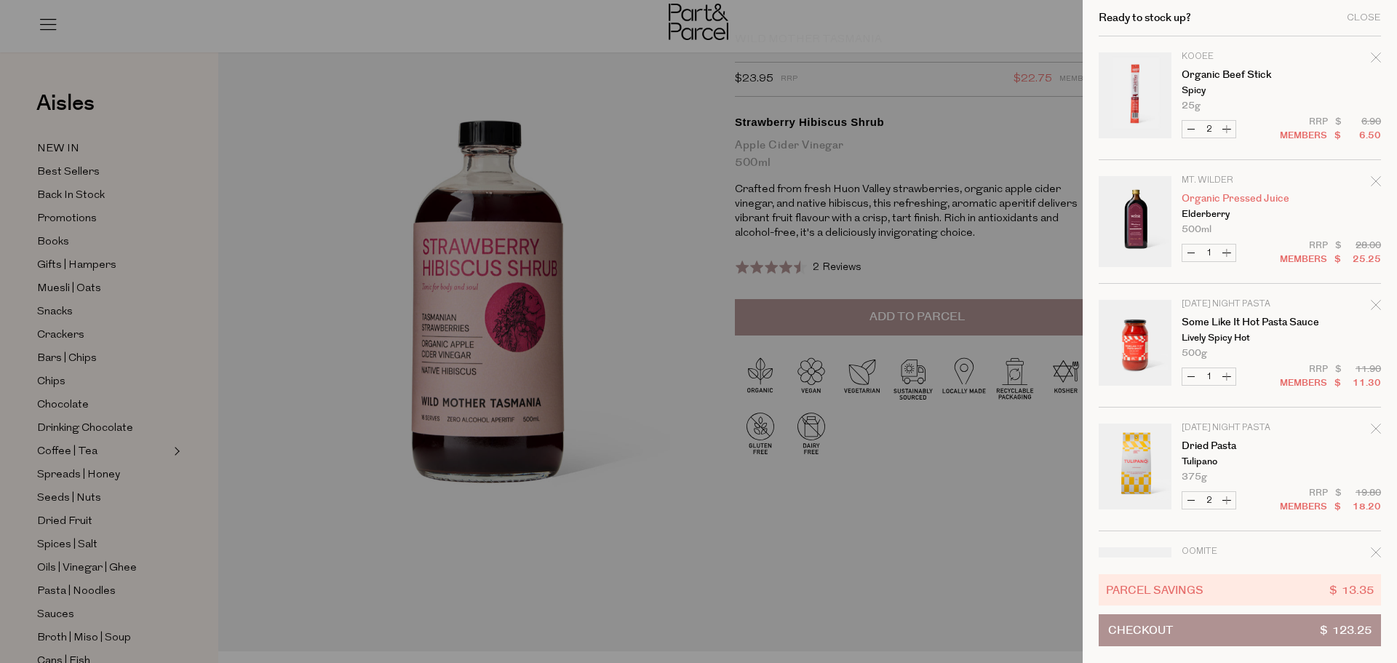
click at [1242, 204] on link "Organic Pressed Juice" at bounding box center [1238, 199] width 113 height 10
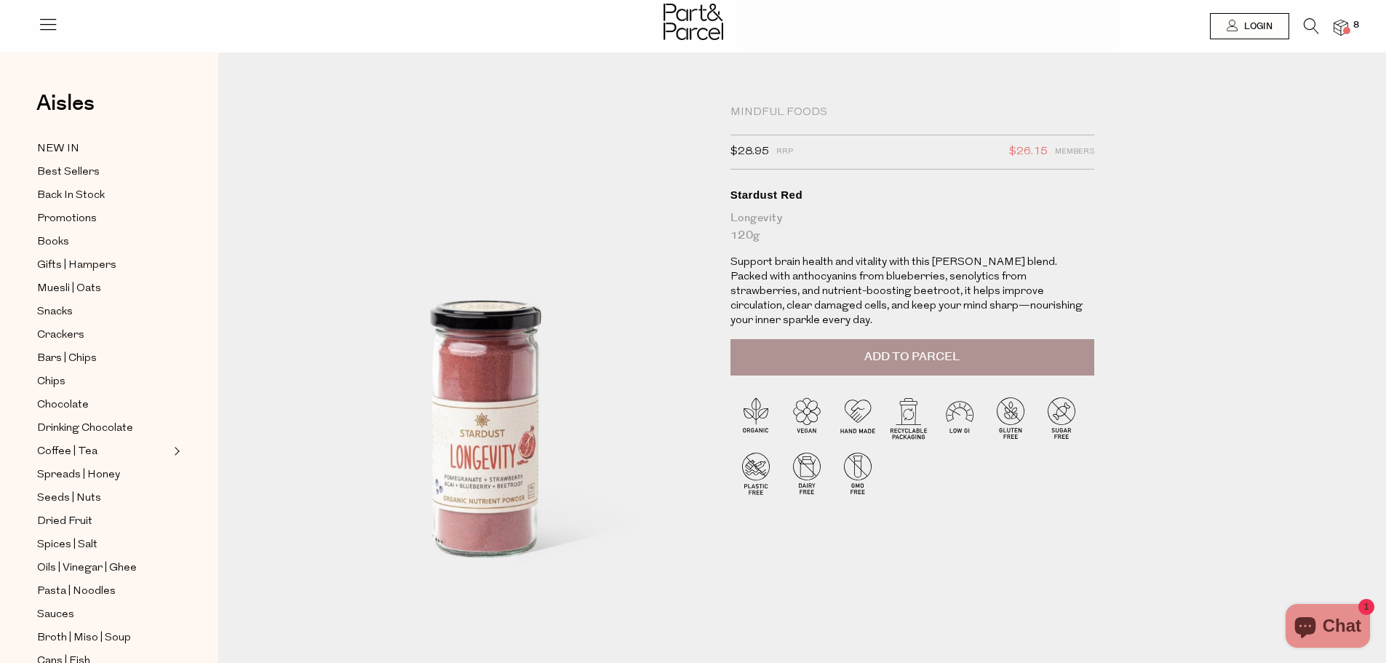
click at [1309, 24] on icon at bounding box center [1311, 26] width 15 height 16
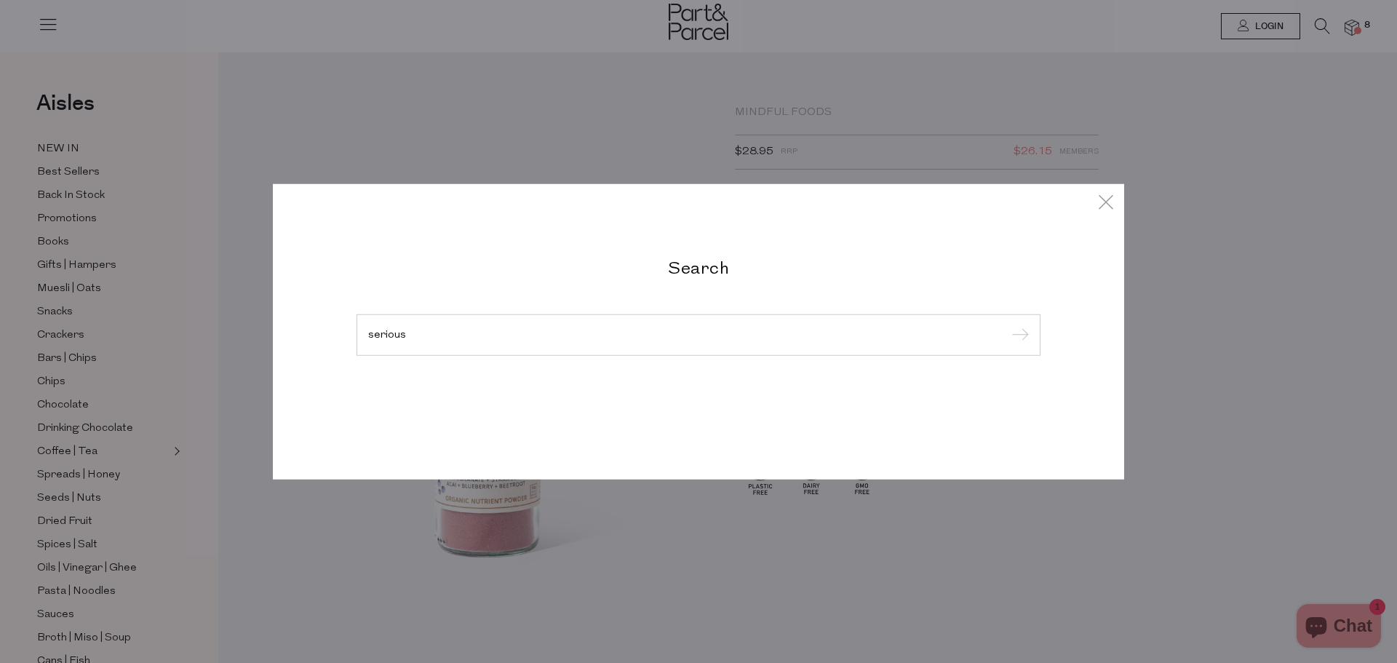
type input "serious"
click at [1007, 324] on input "submit" at bounding box center [1018, 335] width 22 height 22
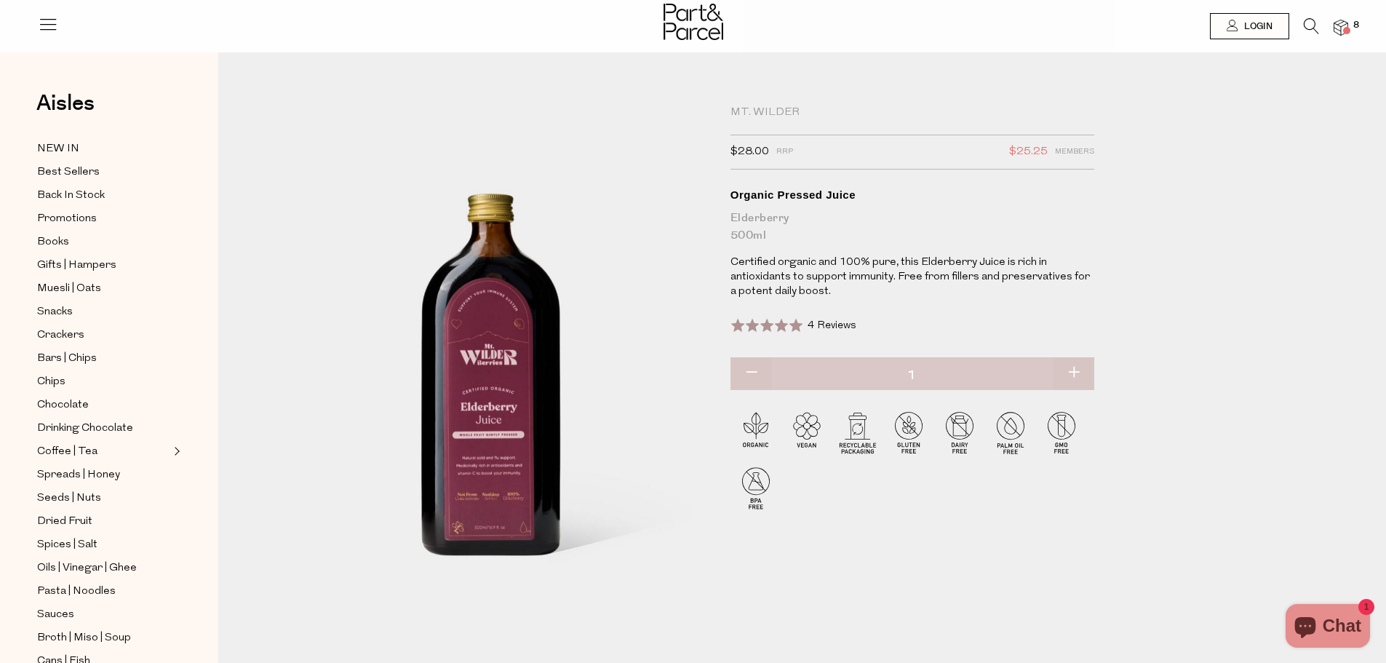
click at [1342, 29] on img at bounding box center [1341, 28] width 15 height 17
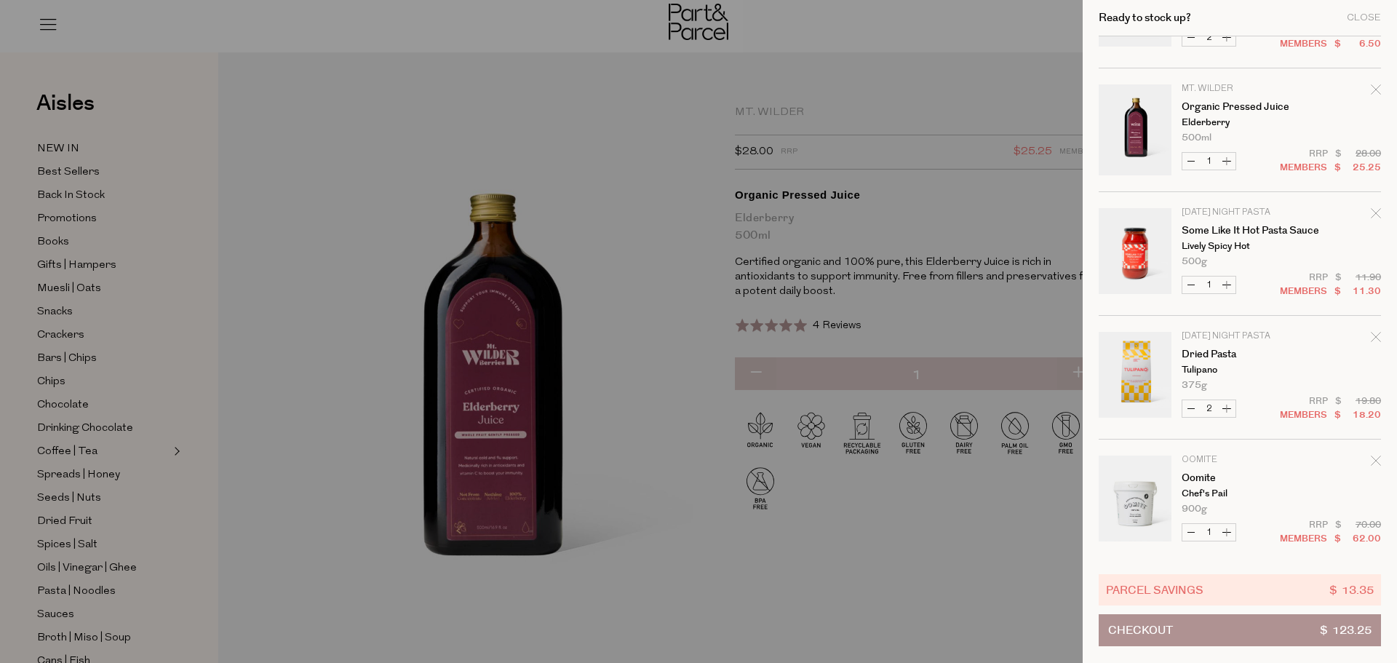
scroll to position [216, 0]
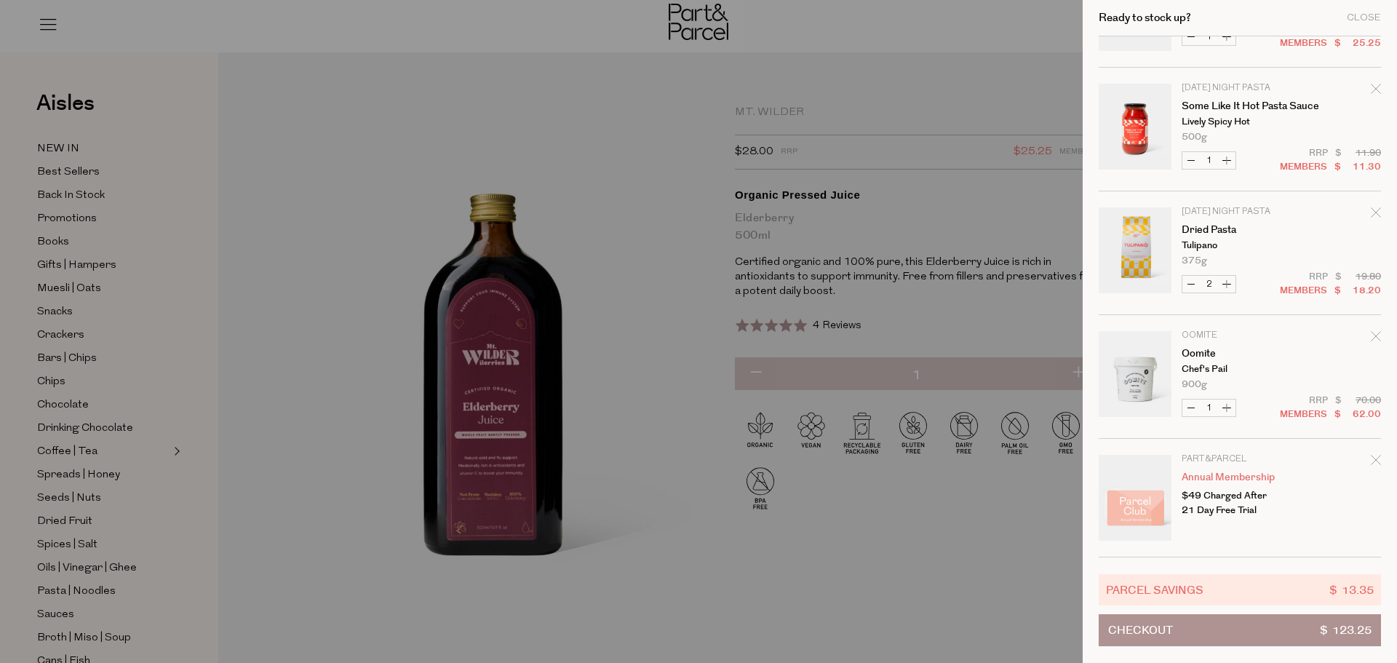
click at [1192, 284] on button "Decrease Dried Pasta" at bounding box center [1190, 284] width 17 height 17
type input "1"
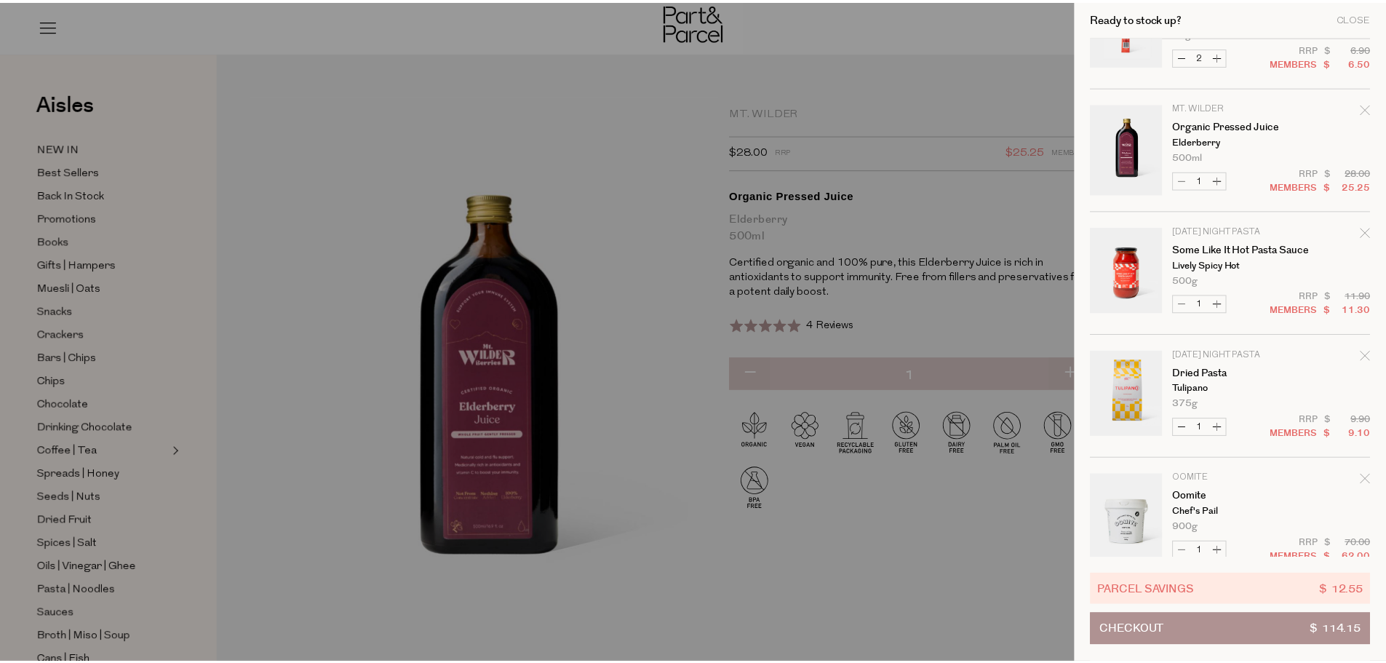
scroll to position [0, 0]
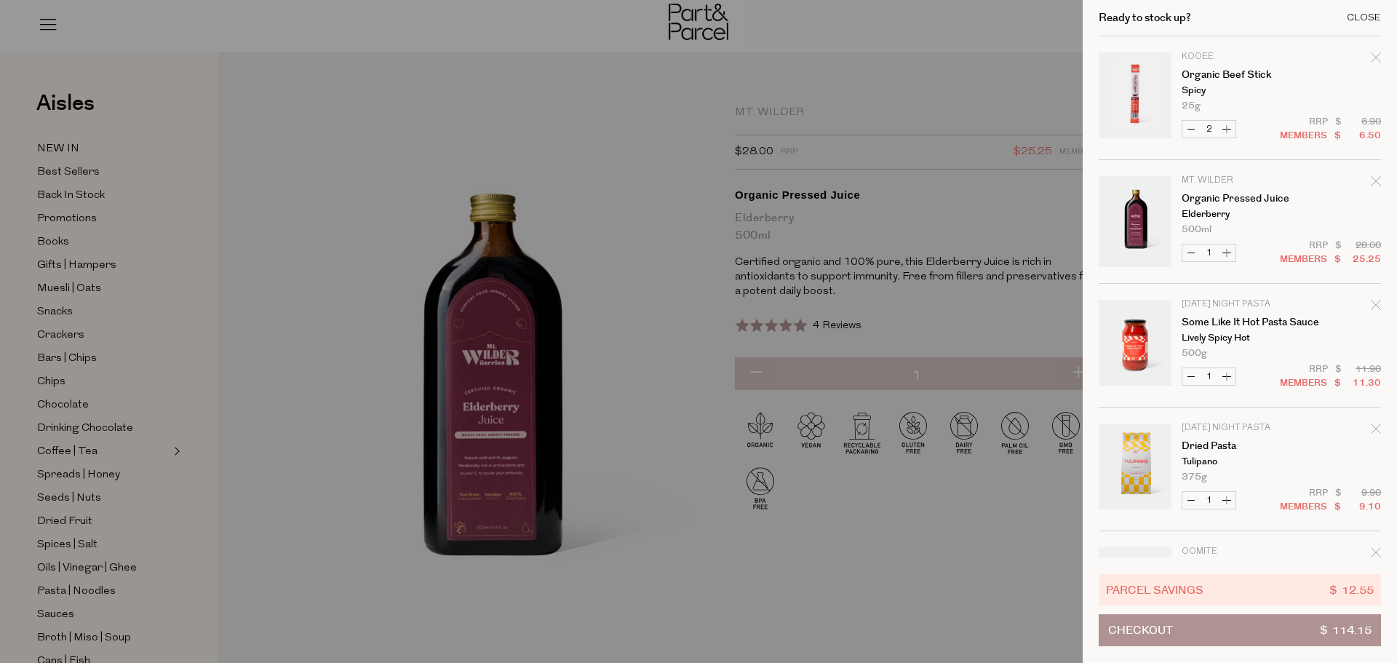
click at [1379, 22] on div "Close" at bounding box center [1364, 17] width 34 height 9
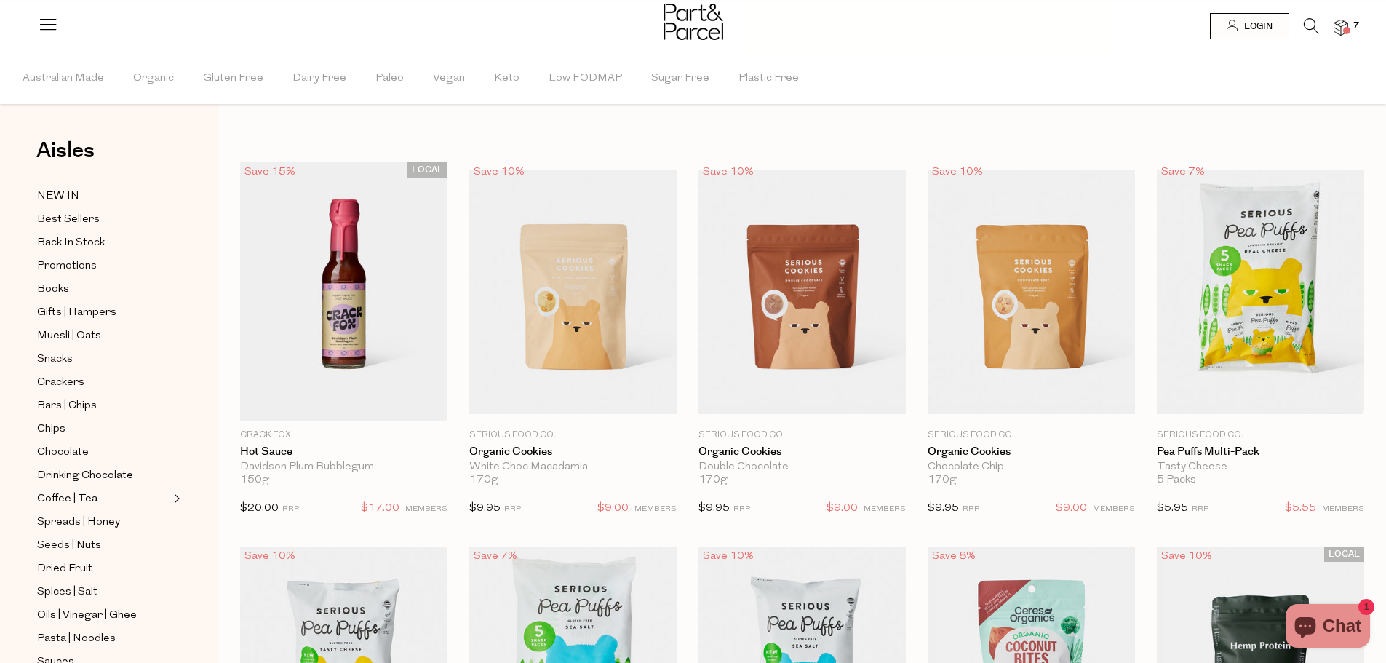
click at [1336, 28] on img at bounding box center [1341, 28] width 15 height 17
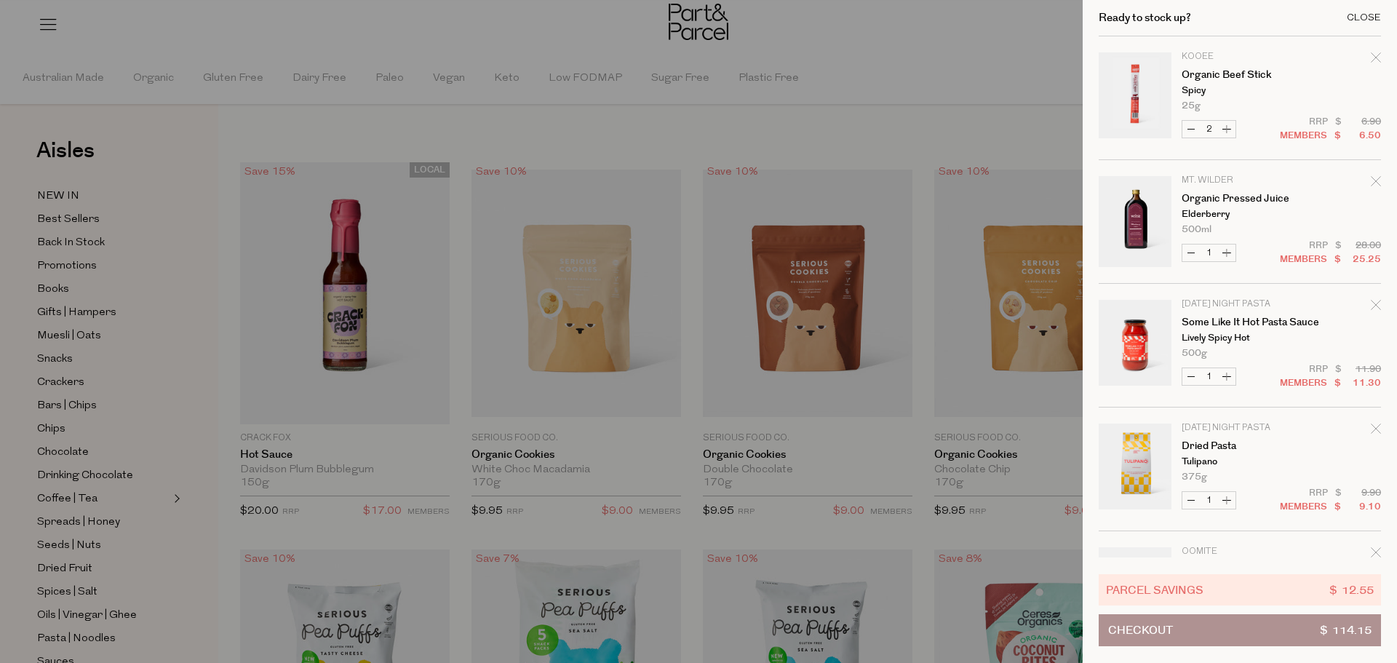
click at [1357, 17] on div "Close" at bounding box center [1364, 17] width 34 height 9
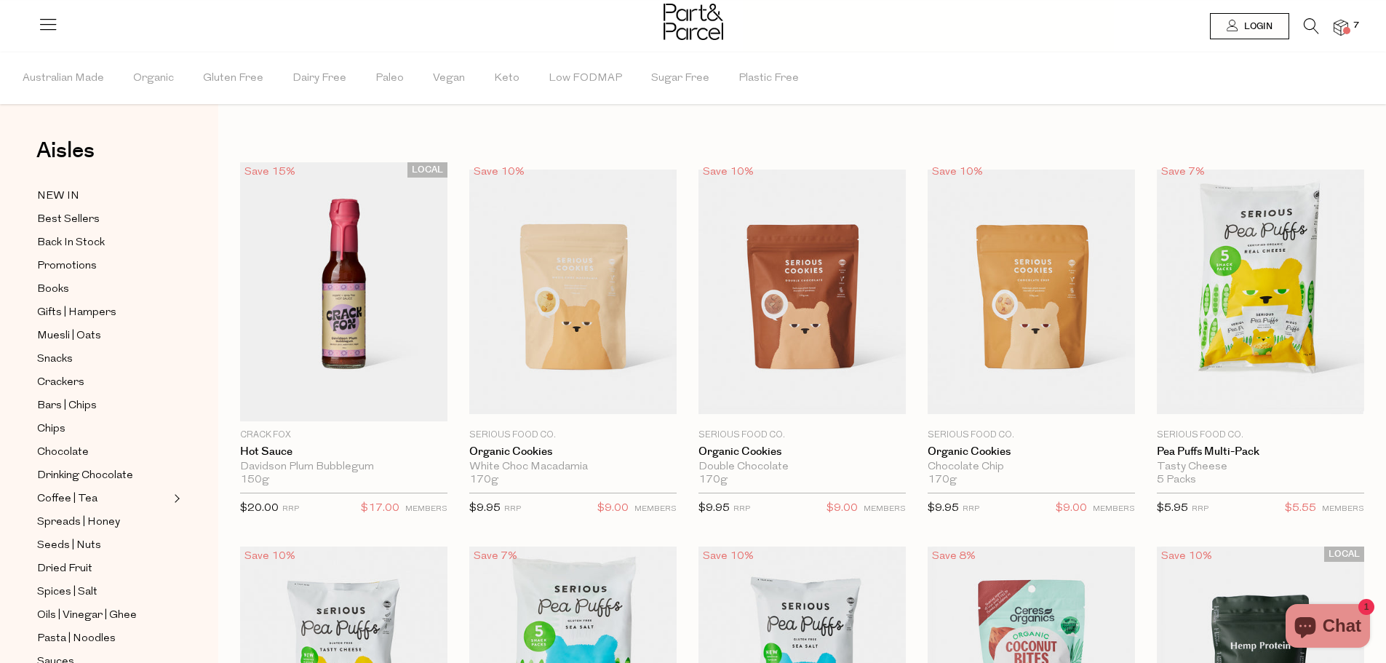
click at [1310, 28] on icon at bounding box center [1311, 26] width 15 height 16
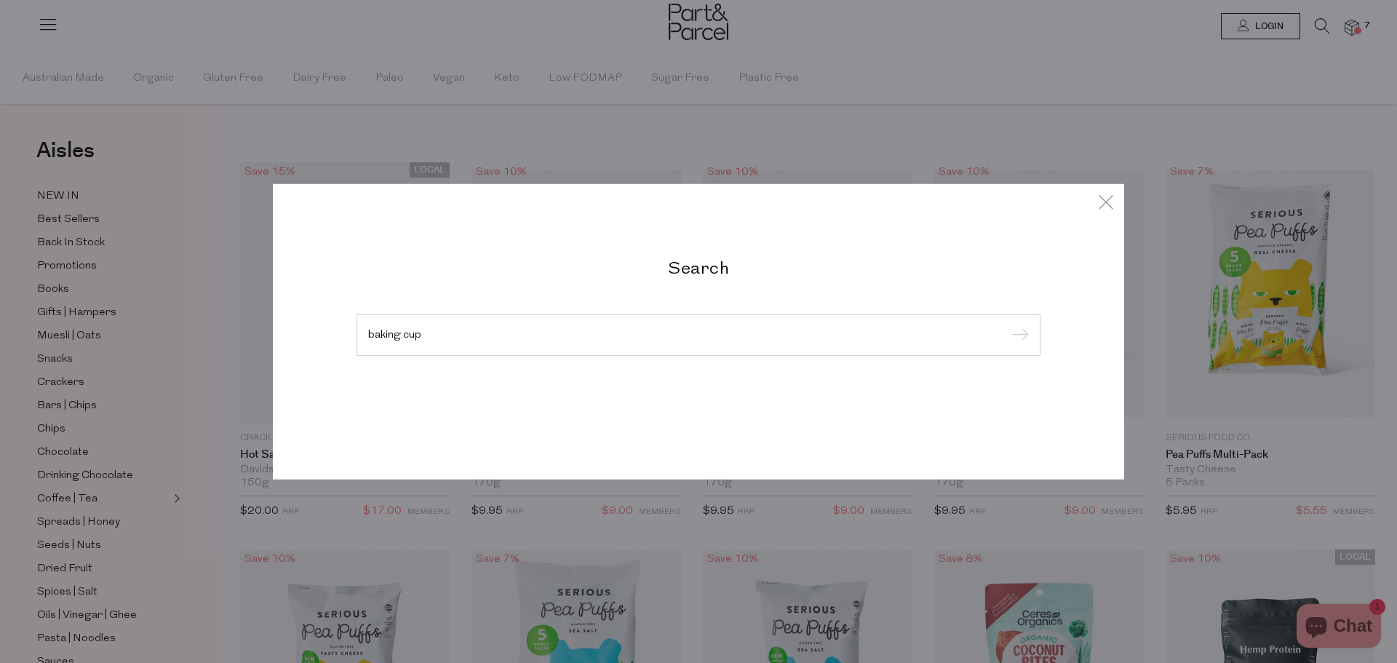
type input "baking cup"
click at [1007, 324] on input "submit" at bounding box center [1018, 335] width 22 height 22
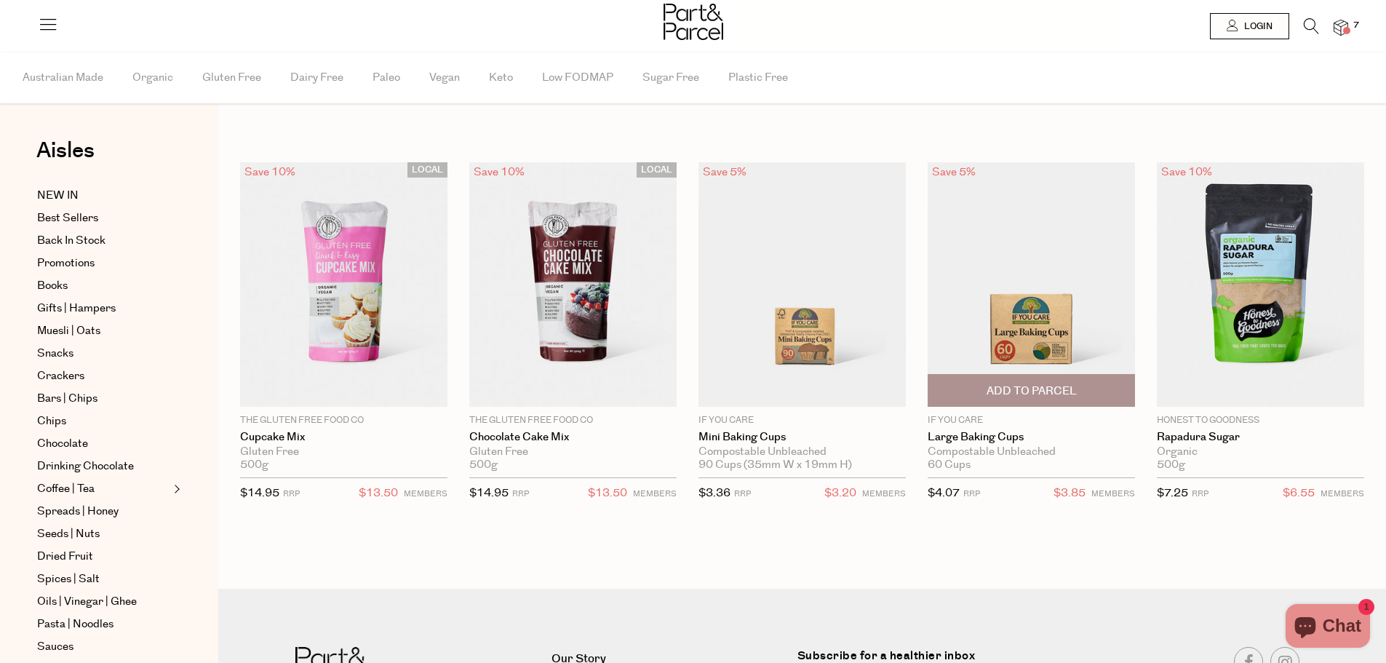
click at [981, 381] on span "Add To Parcel" at bounding box center [1031, 390] width 199 height 31
click at [998, 313] on img at bounding box center [1031, 284] width 207 height 244
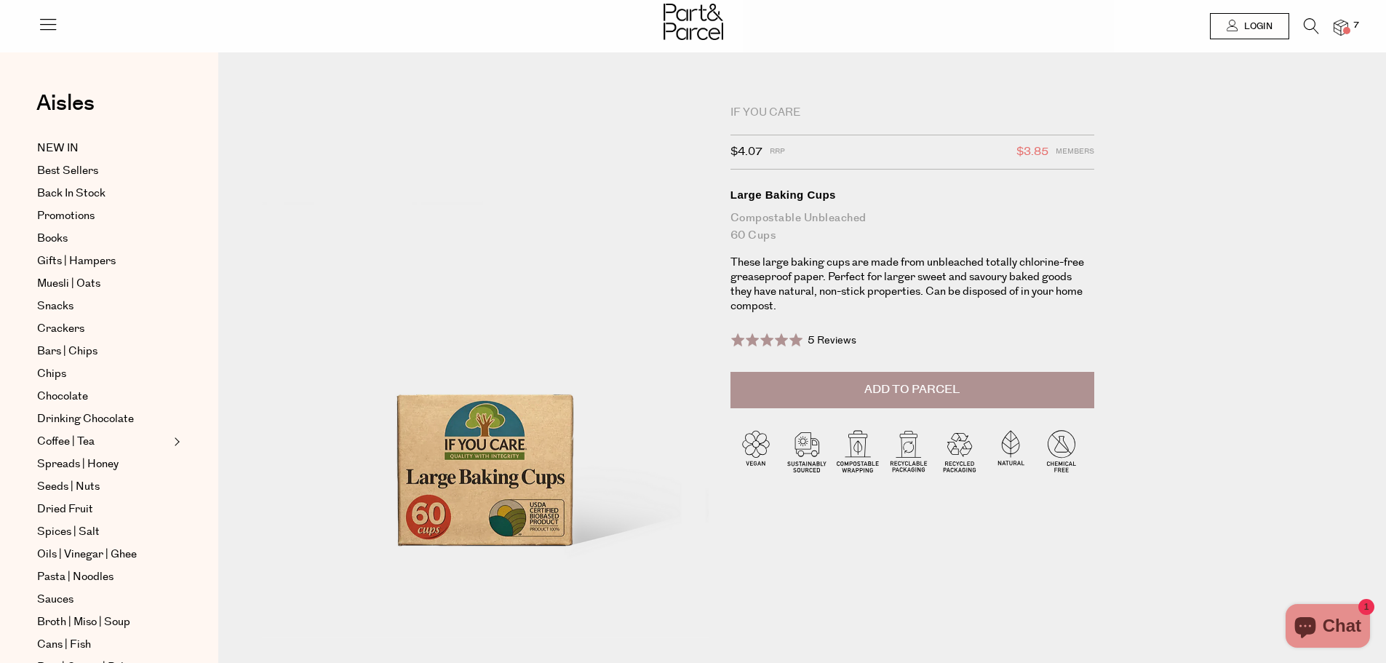
click at [883, 389] on span "Add to Parcel" at bounding box center [911, 389] width 95 height 17
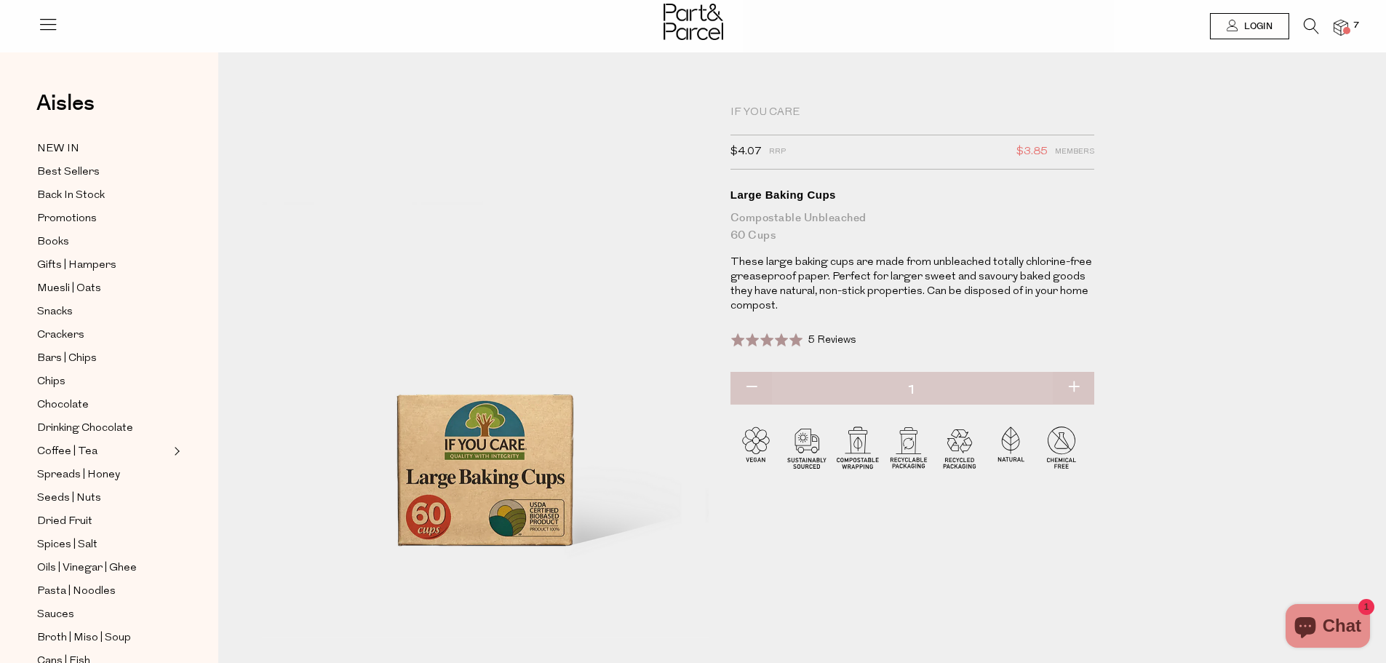
click at [1075, 383] on button "button" at bounding box center [1073, 388] width 41 height 32
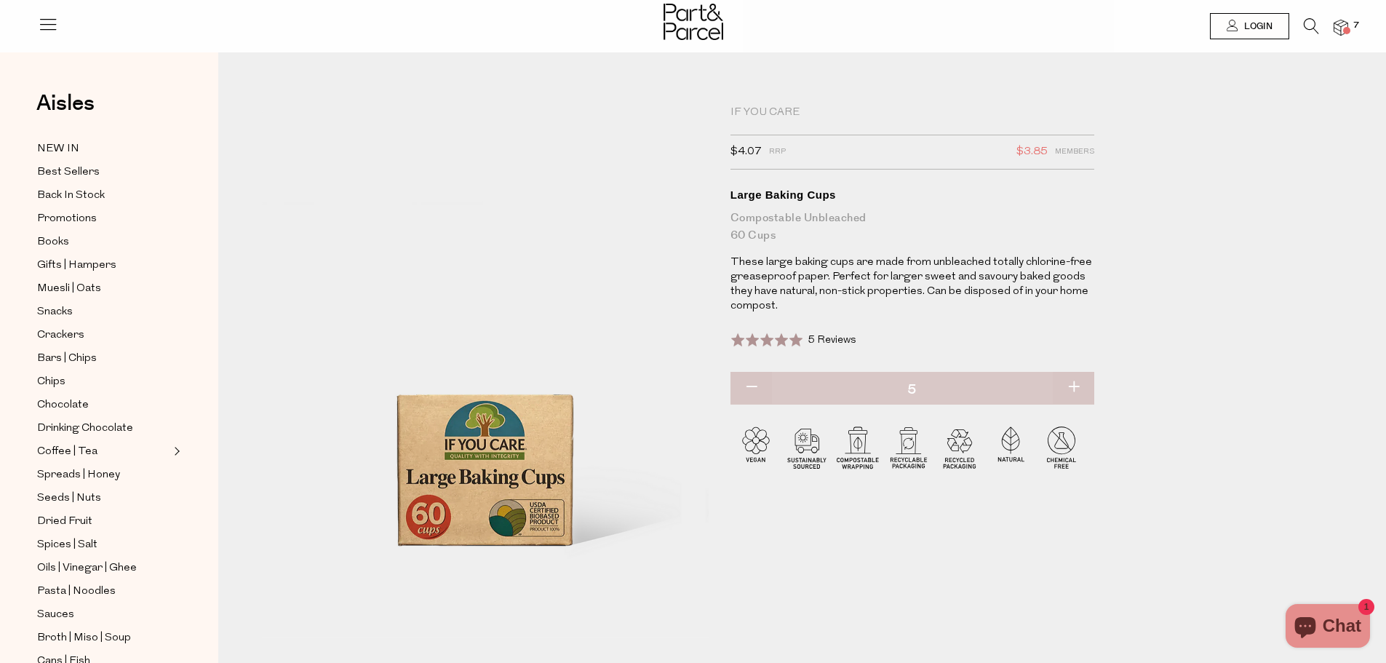
type input "6"
click at [1006, 316] on div "If You Care $4.07 RRP $3.85 Members Available: In Stock Large Baking Cups Compo…" at bounding box center [912, 272] width 364 height 335
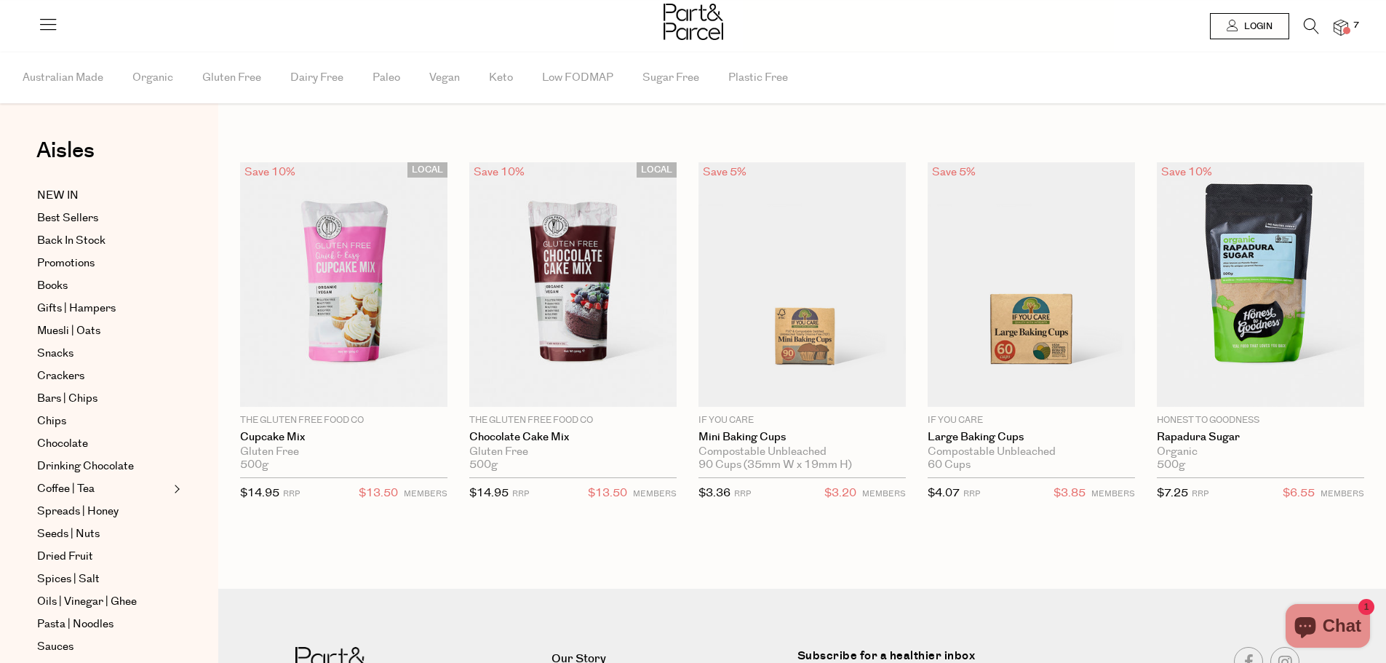
click at [814, 243] on img at bounding box center [801, 284] width 207 height 244
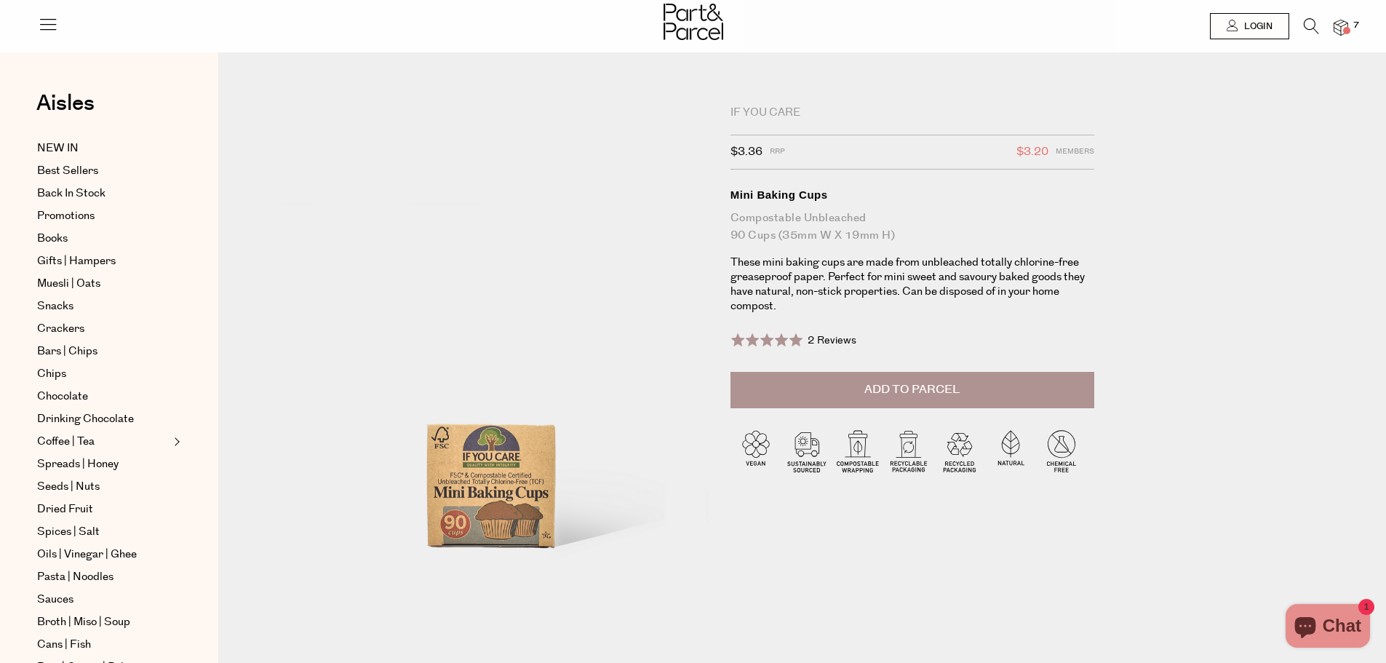
click at [883, 391] on span "Add to Parcel" at bounding box center [911, 389] width 95 height 17
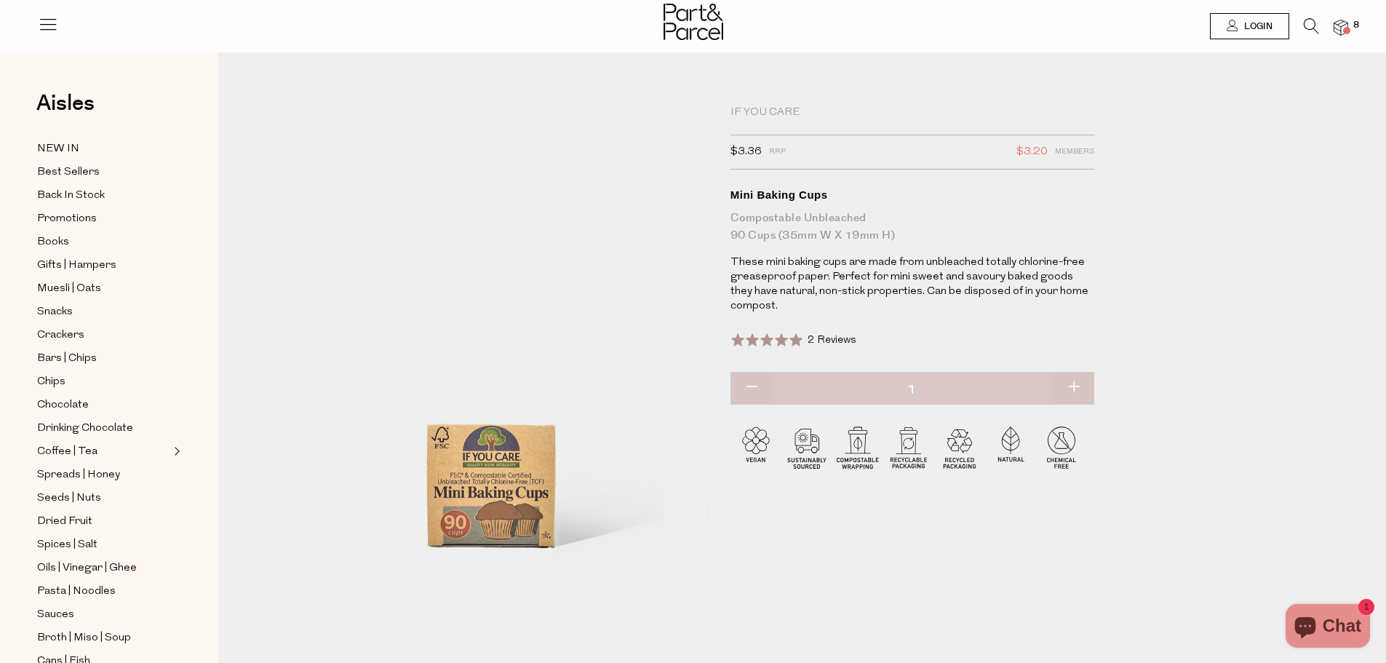
click at [1345, 31] on span at bounding box center [1346, 30] width 7 height 7
